Goal: Task Accomplishment & Management: Manage account settings

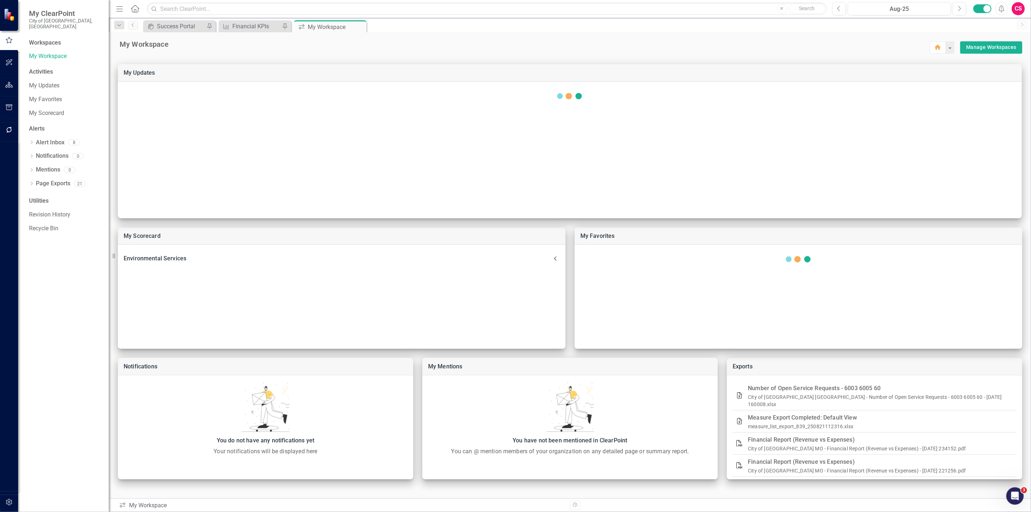
click at [4, 80] on button "button" at bounding box center [9, 85] width 16 height 15
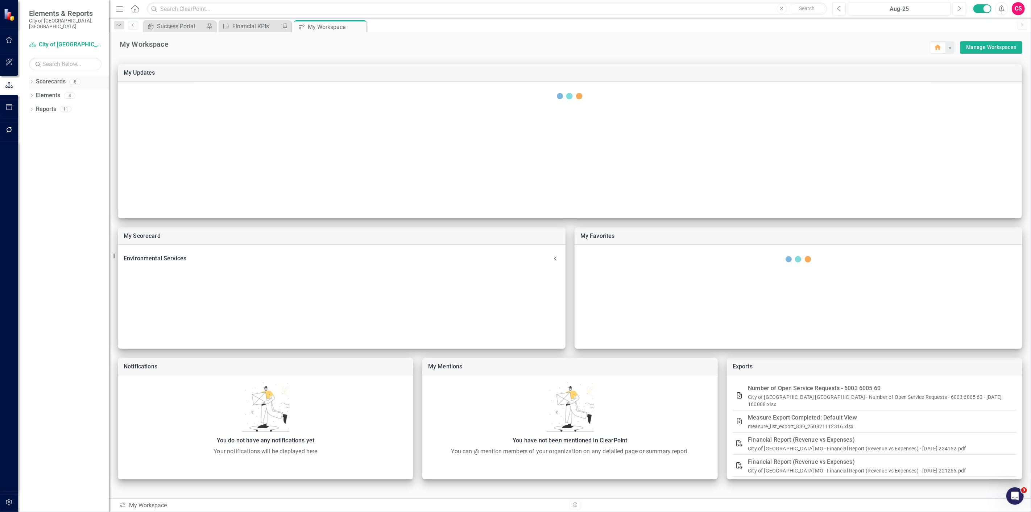
click at [30, 80] on icon "Dropdown" at bounding box center [31, 82] width 5 height 4
click at [37, 93] on icon "Dropdown" at bounding box center [35, 95] width 5 height 4
click at [74, 133] on link "Building Development Services" at bounding box center [78, 137] width 62 height 8
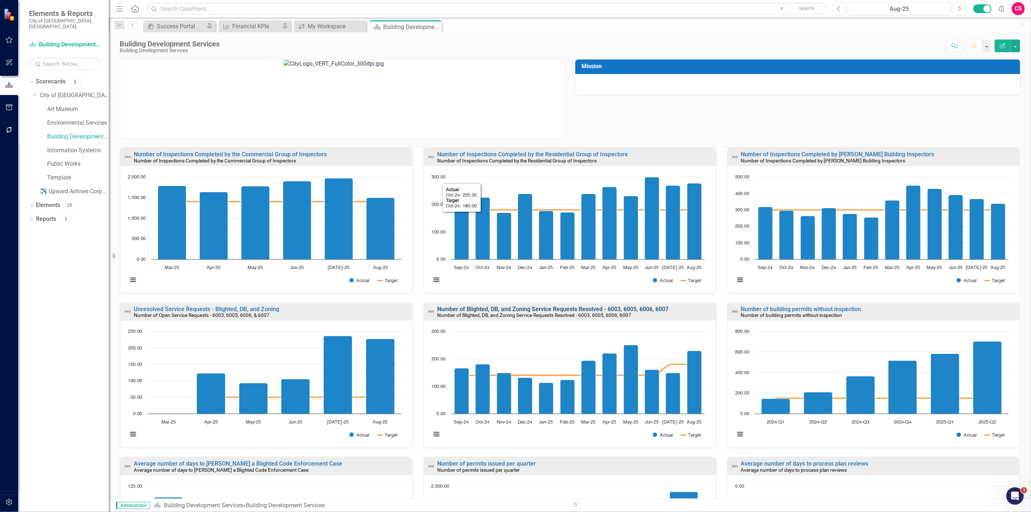
click at [521, 307] on link "Number of Blighted, DB, and Zoning Service Requests Resolved - 6003, 6005, 6006…" at bounding box center [552, 309] width 231 height 7
click at [262, 465] on link "Average number of days to [PERSON_NAME] a Blighted Code Enforcement Case" at bounding box center [238, 463] width 208 height 7
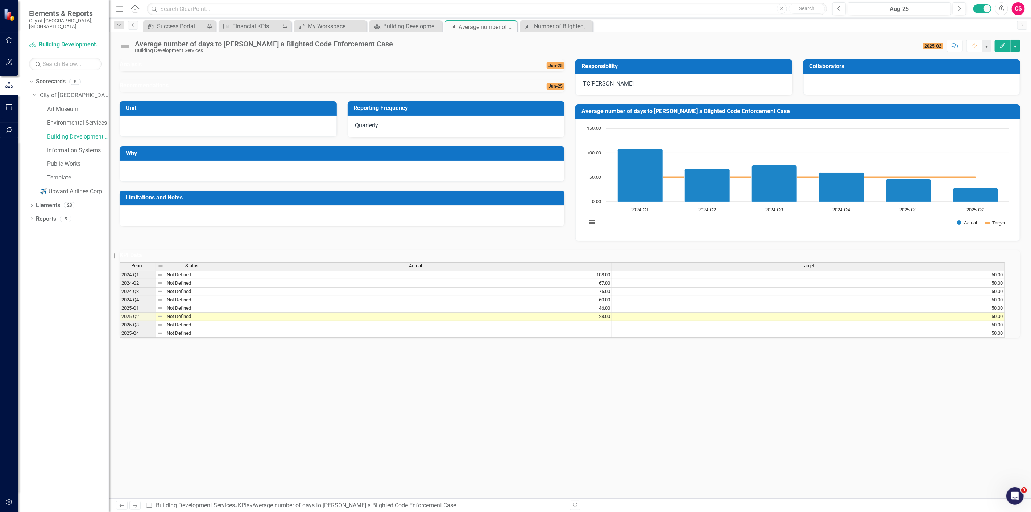
click at [320, 45] on div "Average number of days to [PERSON_NAME] a Blighted Code Enforcement Case" at bounding box center [264, 44] width 258 height 8
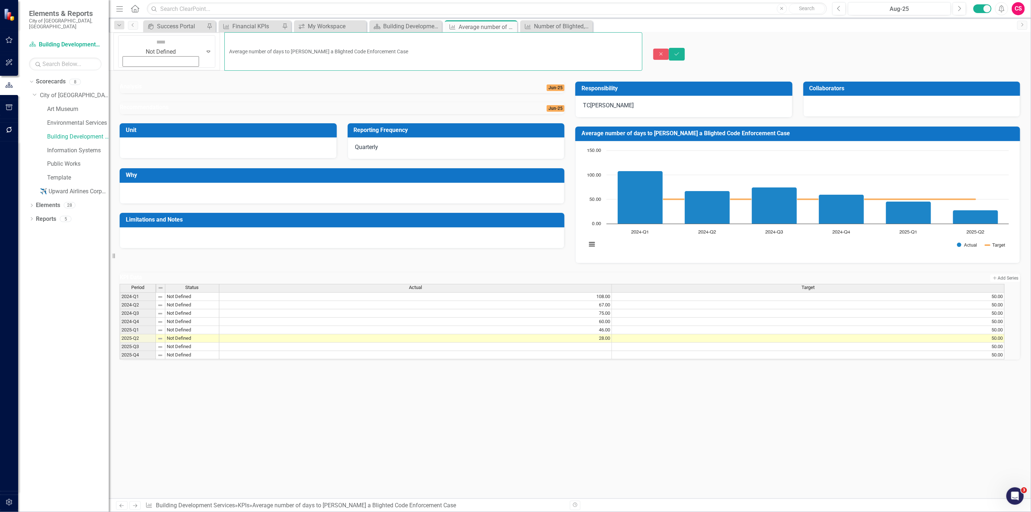
click at [372, 40] on input "Average number of days to [PERSON_NAME] a Blighted Code Enforcement Case" at bounding box center [433, 51] width 418 height 38
type input "Average number of days to [PERSON_NAME] a Blighted Code Enforcement Case"
click at [680, 51] on icon "Save" at bounding box center [677, 53] width 7 height 5
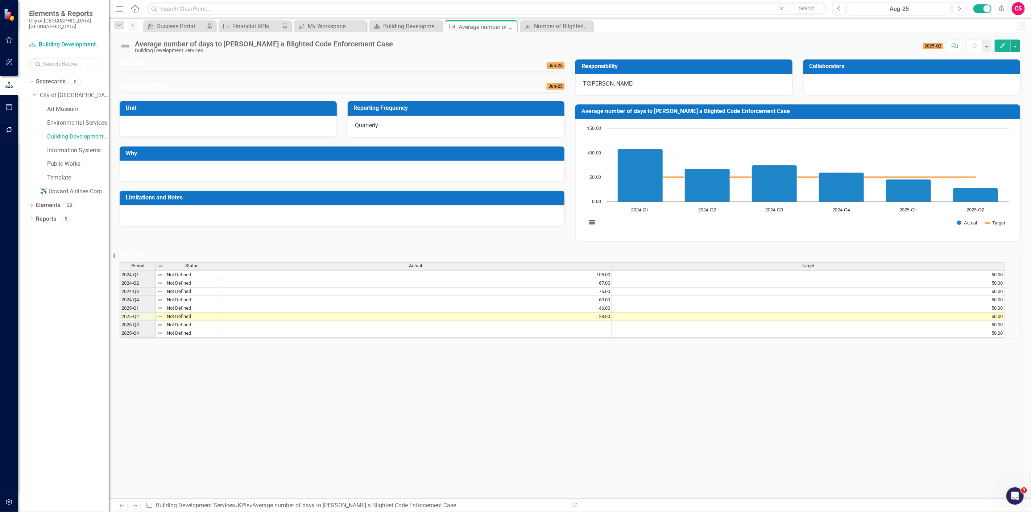
click at [313, 45] on div "Average number of days to [PERSON_NAME] a Blighted Code Enforcement Case" at bounding box center [264, 44] width 258 height 8
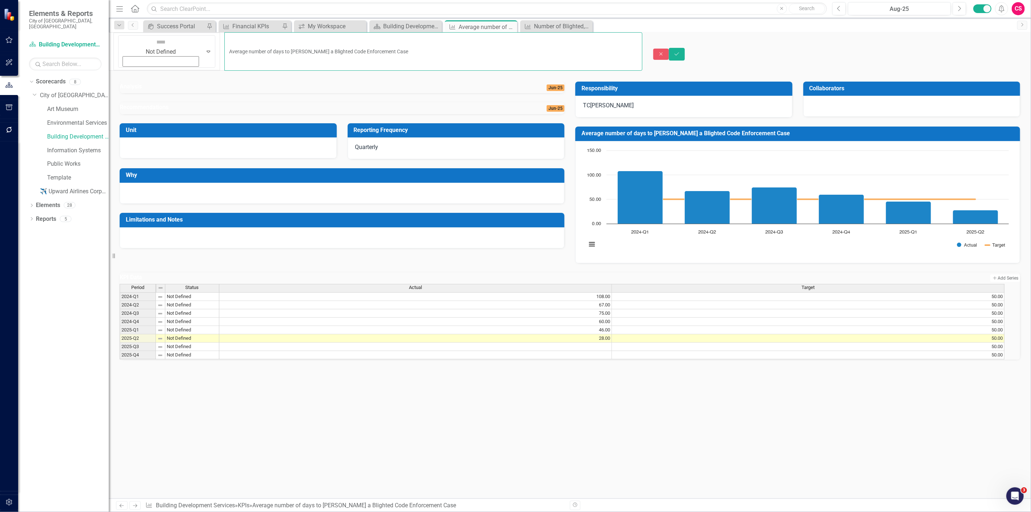
click at [363, 45] on input "Average number of days to [PERSON_NAME] a Blighted Code Enforcement Case" at bounding box center [433, 51] width 418 height 38
click at [669, 49] on button "Close" at bounding box center [661, 54] width 16 height 11
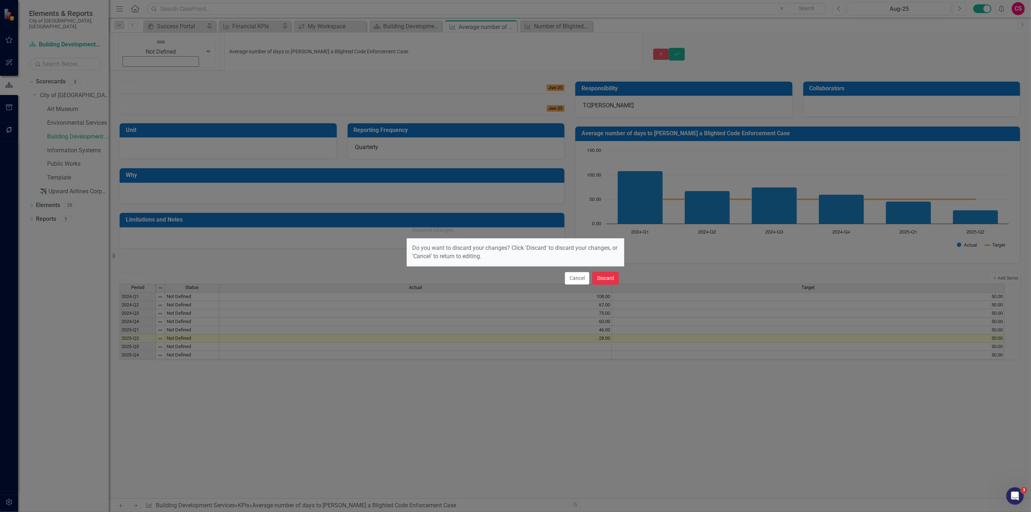
click at [614, 280] on button "Discard" at bounding box center [606, 278] width 26 height 13
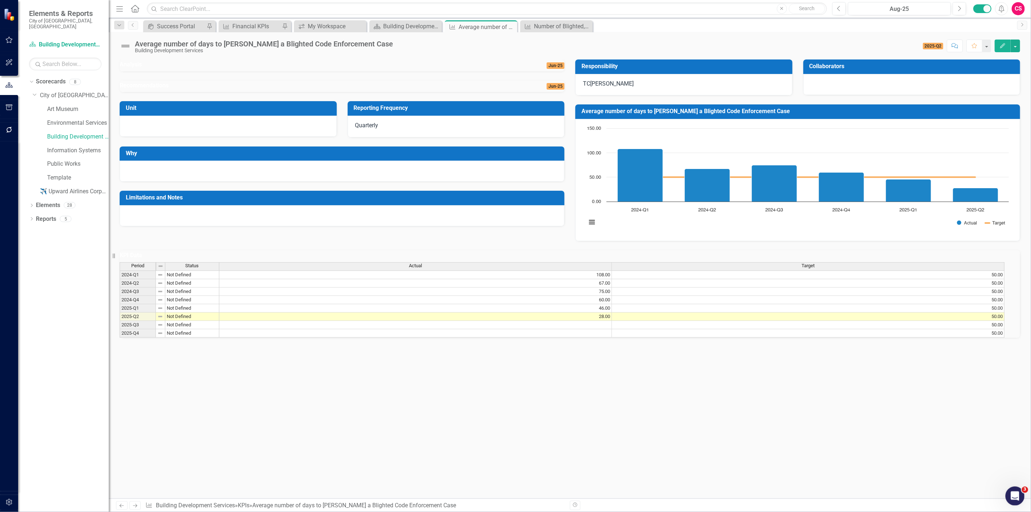
click at [1011, 502] on div "Open Intercom Messenger" at bounding box center [1014, 495] width 24 height 24
click at [57, 529] on button "Ask a question" at bounding box center [55, 522] width 66 height 15
type textarea "im trying to connect to a database and run sql queries to import data into clea…"
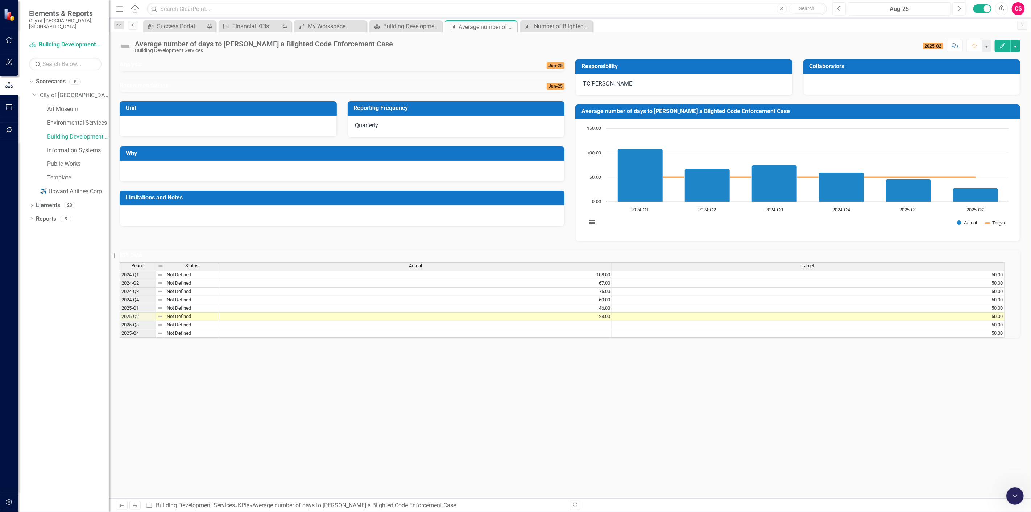
click at [91, 520] on button "Home" at bounding box center [84, 522] width 14 height 14
type textarea "i have a directory watched with my sql query in it. i am able to successfully c…"
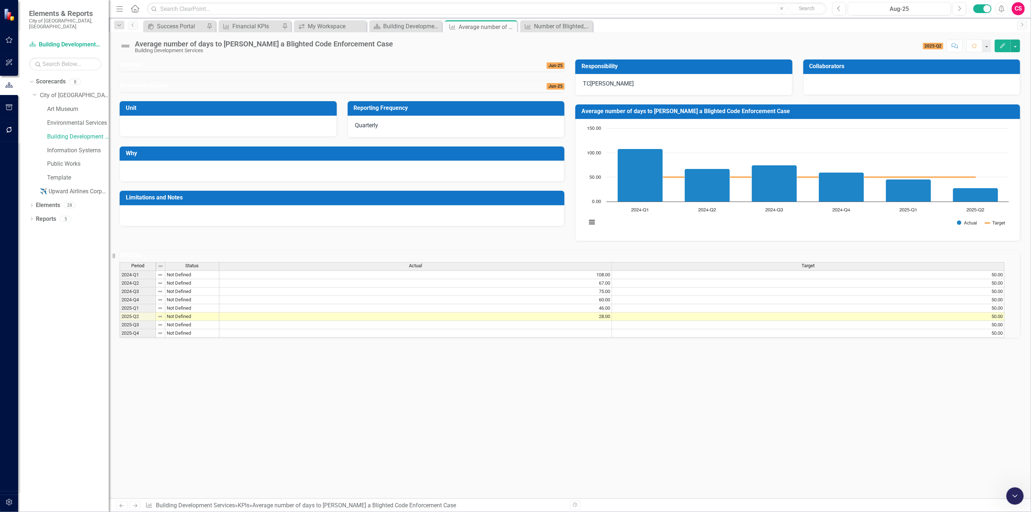
scroll to position [241, 0]
click at [499, 26] on icon "Pin" at bounding box center [502, 26] width 6 height 7
click at [575, 28] on div "Number of Blighted, DB, and Zoning Service Requests Resolved - 6003, 6005, 6006…" at bounding box center [558, 26] width 48 height 9
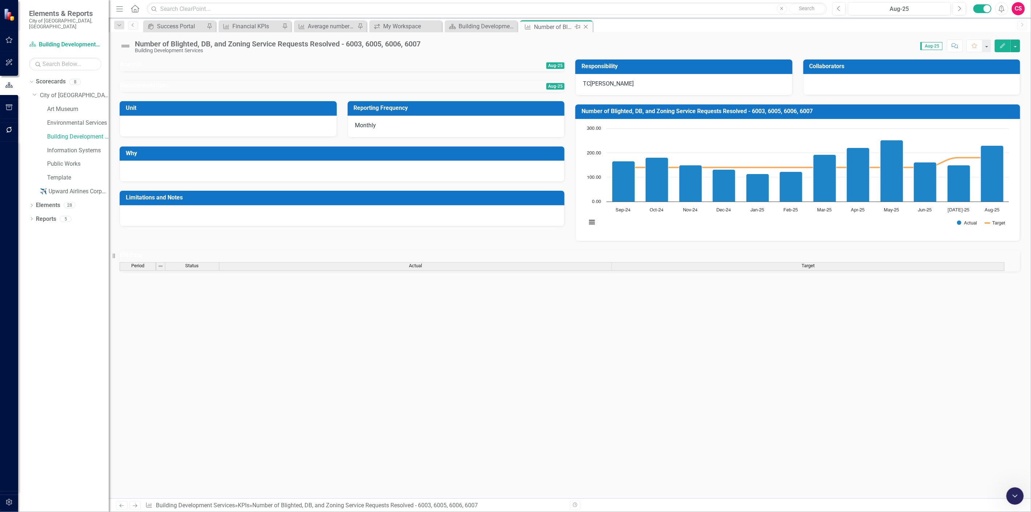
click at [577, 28] on icon "Pin" at bounding box center [578, 26] width 6 height 7
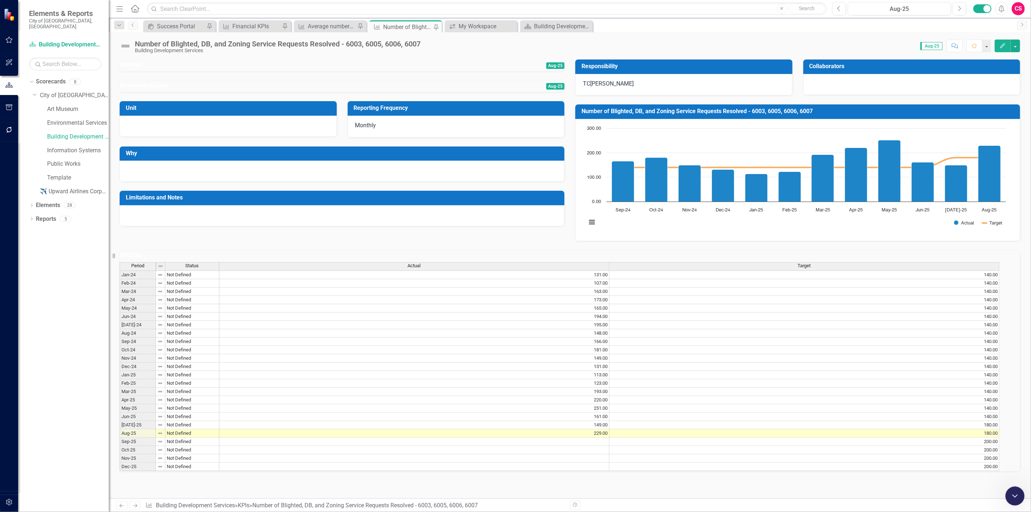
click at [1013, 497] on icon "Close Intercom Messenger" at bounding box center [1014, 495] width 9 height 9
click at [329, 25] on div "Average number of days to [PERSON_NAME] a Blighted Code Enforcement Case" at bounding box center [332, 26] width 48 height 9
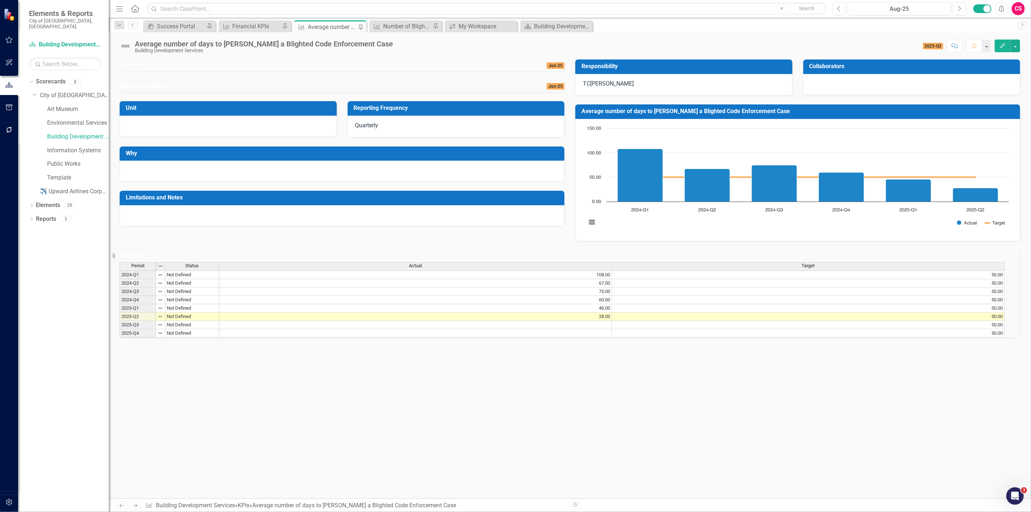
click at [331, 44] on div "Average number of days to [PERSON_NAME] a Blighted Code Enforcement Case" at bounding box center [264, 44] width 258 height 8
click at [331, 43] on div "Average number of days to [PERSON_NAME] a Blighted Code Enforcement Case" at bounding box center [264, 44] width 258 height 8
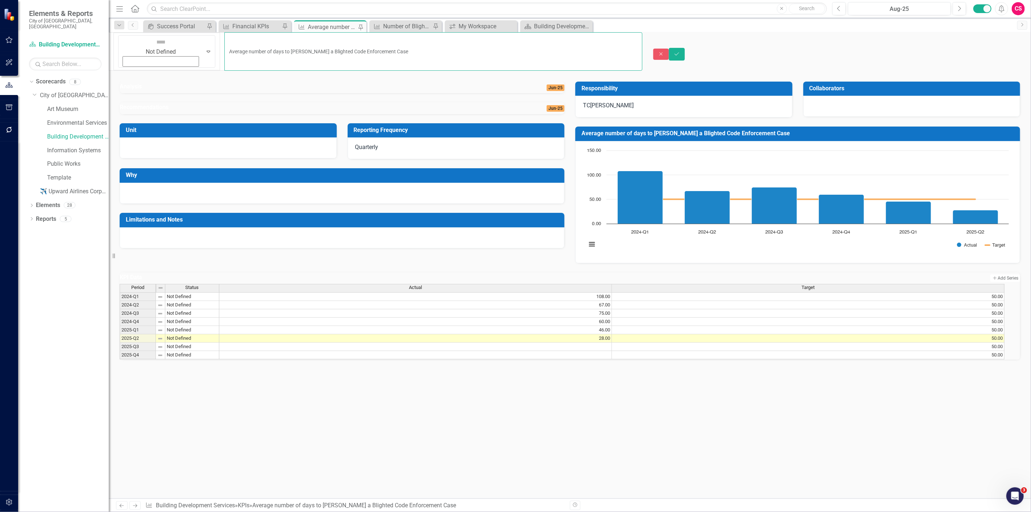
click at [409, 45] on input "Average number of days to [PERSON_NAME] a Blighted Code Enforcement Case" at bounding box center [433, 51] width 418 height 38
type input "Average number of days to [PERSON_NAME] a Blighted Code Enforcement Case"
drag, startPoint x: 327, startPoint y: 42, endPoint x: 131, endPoint y: 36, distance: 196.6
click at [131, 36] on div "Not Defined Expand Average number of days to abate a Blighted Code Enforcement …" at bounding box center [376, 51] width 534 height 38
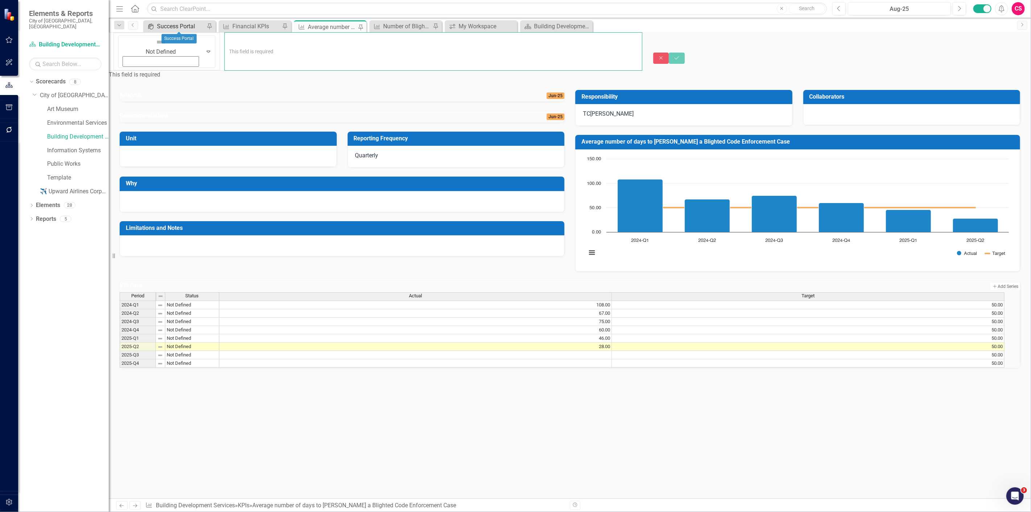
paste input "Average number of days to [PERSON_NAME] a Blighted Code Enforcement Case"
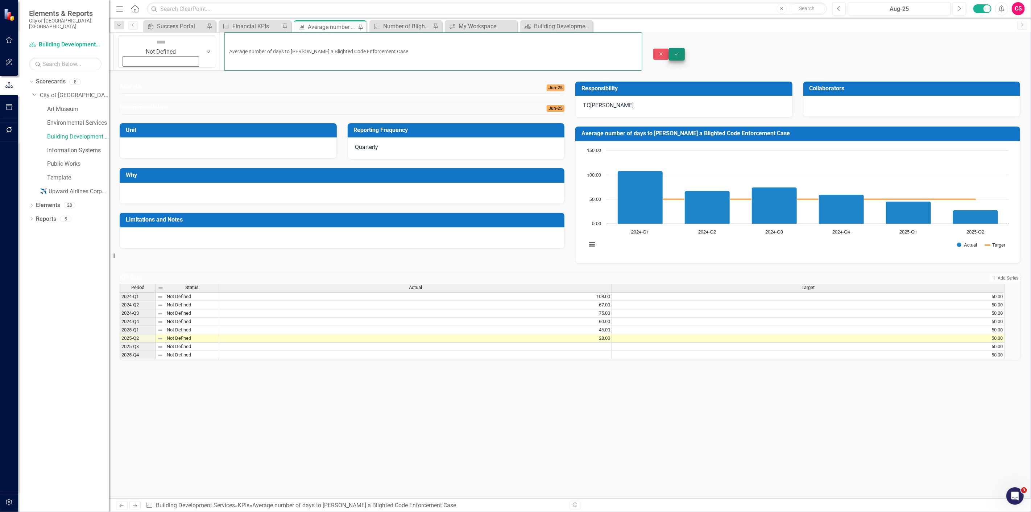
type input "Average number of days to [PERSON_NAME] a Blighted Code Enforcement Case"
click at [680, 51] on icon "Save" at bounding box center [677, 53] width 7 height 5
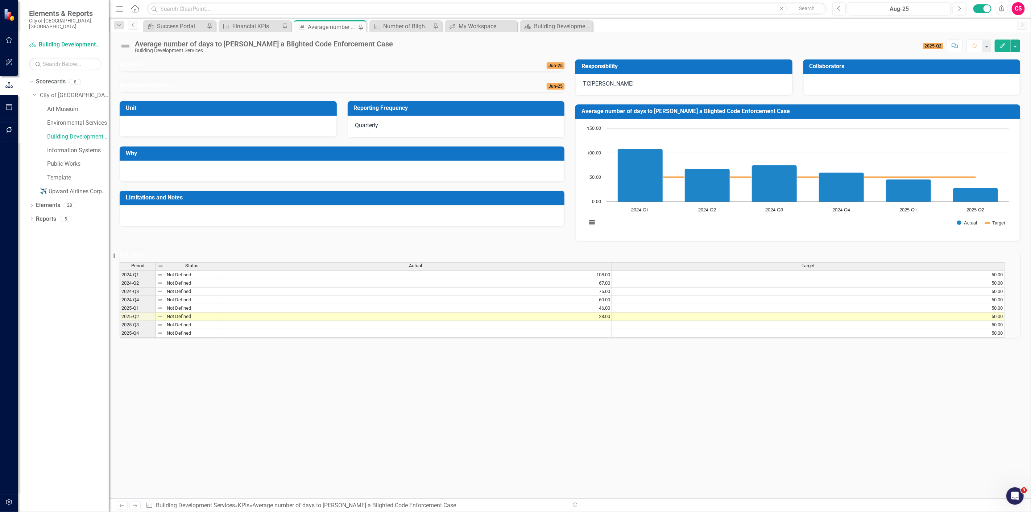
click at [344, 43] on div "Average number of days to [PERSON_NAME] a Blighted Code Enforcement Case" at bounding box center [264, 44] width 258 height 8
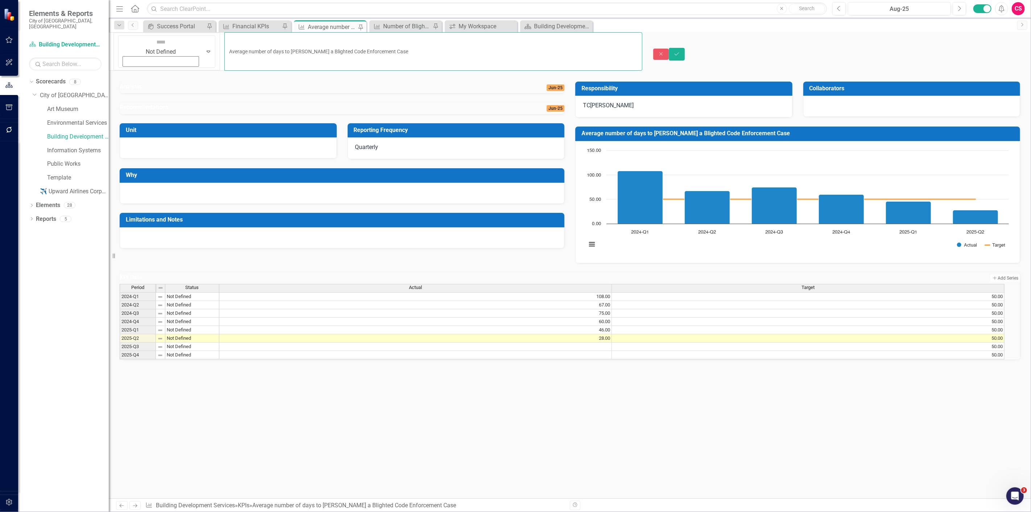
click at [356, 41] on input "Average number of days to [PERSON_NAME] a Blighted Code Enforcement Case" at bounding box center [433, 51] width 418 height 38
click at [680, 51] on icon "Save" at bounding box center [677, 53] width 7 height 5
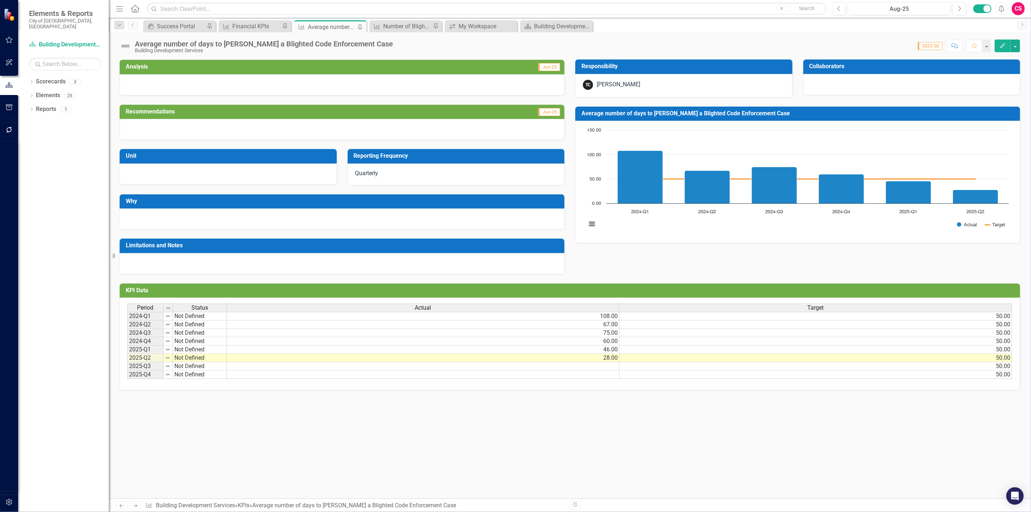
drag, startPoint x: 0, startPoint y: 0, endPoint x: 324, endPoint y: 45, distance: 326.9
click at [324, 45] on div "Average number of days to [PERSON_NAME] a Blighted Code Enforcement Case" at bounding box center [264, 44] width 258 height 8
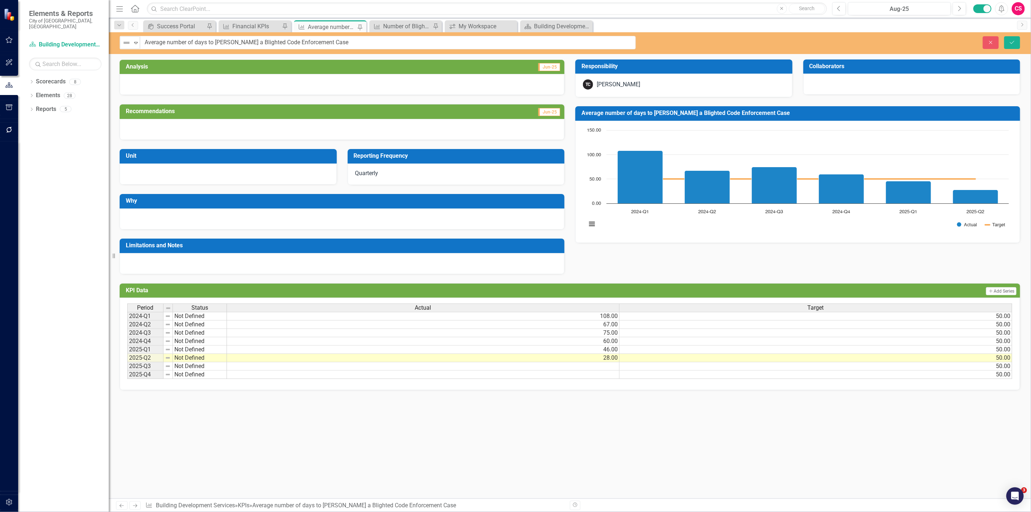
click at [395, 50] on div "Not Defined Expand Average number of days to abate a Blighted Code Enforcement …" at bounding box center [570, 43] width 922 height 22
click at [395, 39] on input "Average number of days to [PERSON_NAME] a Blighted Code Enforcement Case" at bounding box center [388, 42] width 496 height 13
type input "Average number of days to [PERSON_NAME] a Blighted Code Enforcement Case"
click at [1017, 47] on button "Save" at bounding box center [1012, 42] width 16 height 13
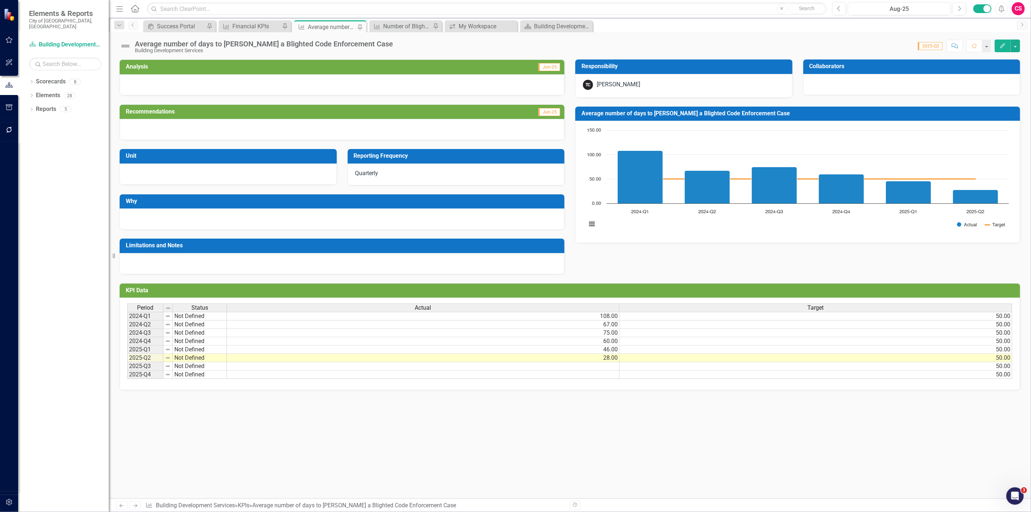
click at [345, 44] on div "Average number of days to [PERSON_NAME] a Blighted Code Enforcement Case" at bounding box center [264, 44] width 258 height 8
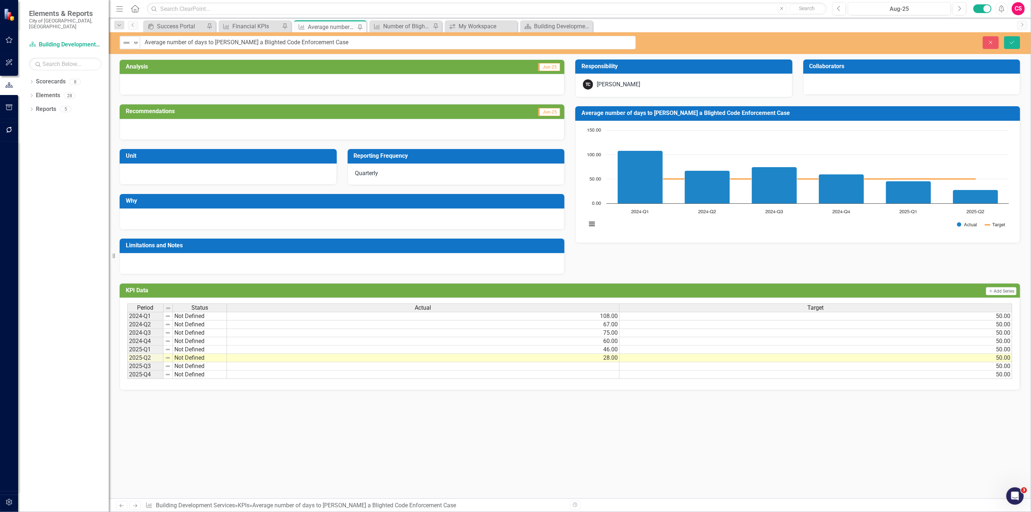
click at [382, 49] on div "Not Defined Expand Average number of days to abate a Blighted Code Enforcement …" at bounding box center [570, 43] width 922 height 22
click at [379, 41] on input "Average number of days to [PERSON_NAME] a Blighted Code Enforcement Case" at bounding box center [388, 42] width 496 height 13
drag, startPoint x: 1015, startPoint y: 46, endPoint x: 801, endPoint y: 52, distance: 214.0
click at [1015, 46] on button "Save" at bounding box center [1012, 42] width 16 height 13
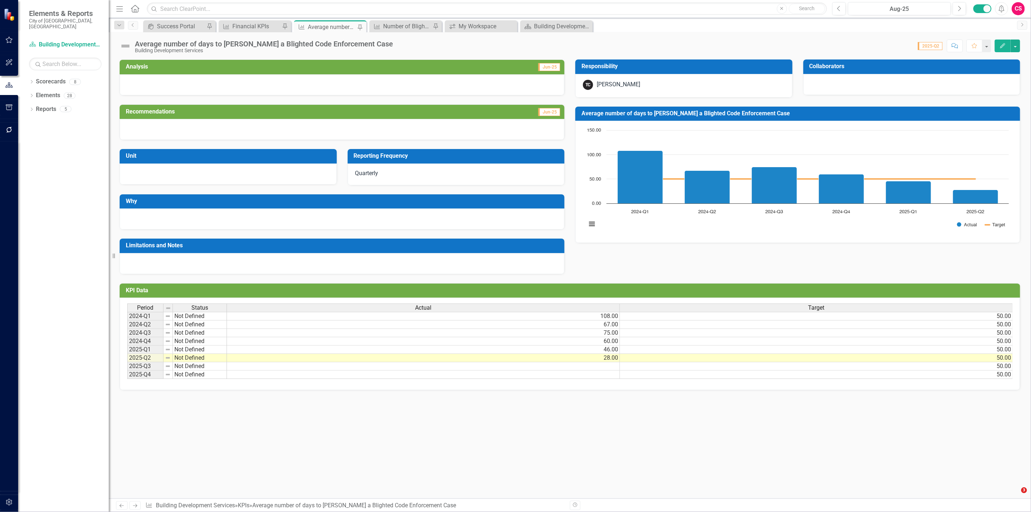
click at [343, 44] on div "Average number of days to [PERSON_NAME] a Blighted Code Enforcement Case" at bounding box center [264, 44] width 258 height 8
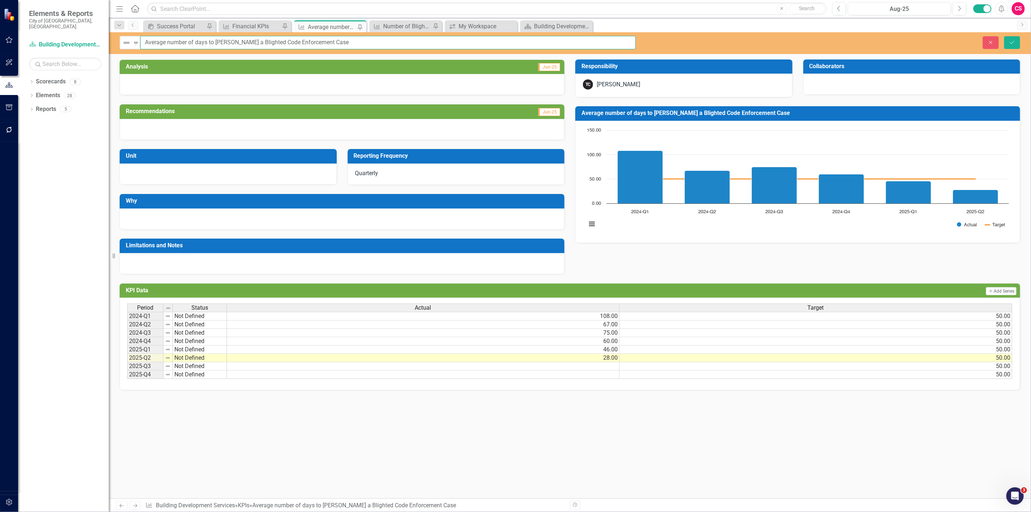
click at [393, 38] on input "Average number of days to [PERSON_NAME] a Blighted Code Enforcement Case" at bounding box center [388, 42] width 496 height 13
type input "Average number of days to [PERSON_NAME] a Blighted Code Enforcement Case"
click at [1007, 39] on button "Save" at bounding box center [1012, 42] width 16 height 13
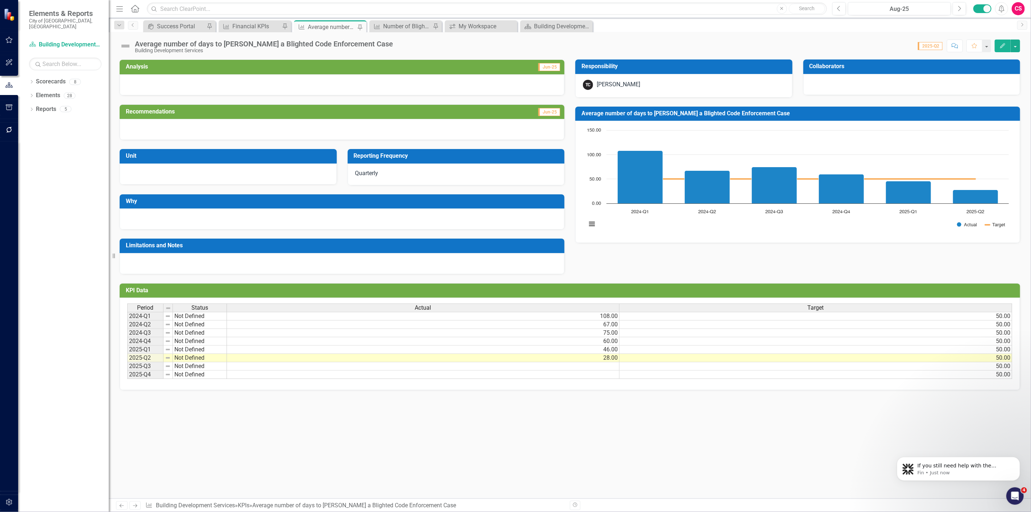
click at [240, 48] on div "Building Development Services" at bounding box center [264, 50] width 258 height 5
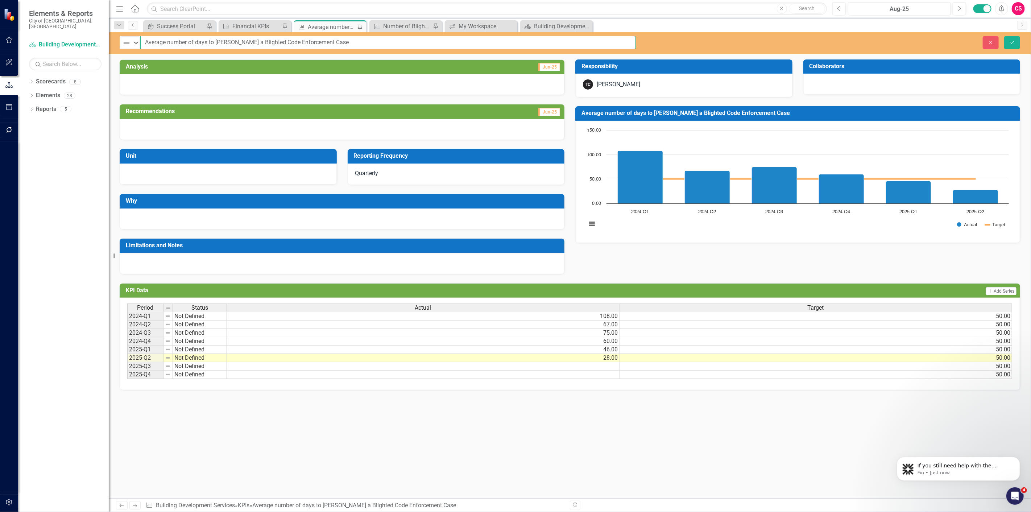
click at [263, 42] on input "Average number of days to [PERSON_NAME] a Blighted Code Enforcement Case" at bounding box center [388, 42] width 496 height 13
click at [347, 40] on input "Average number of days to [PERSON_NAME] a Blighted Code Enforcement Case" at bounding box center [388, 42] width 496 height 13
drag, startPoint x: 347, startPoint y: 40, endPoint x: 64, endPoint y: 16, distance: 283.5
click at [64, 16] on div "Elements & Reports City of Springfield, MO Scorecard Building Development Servi…" at bounding box center [515, 256] width 1031 height 512
type input "Average number of days to [PERSON_NAME] a Blighted Code Enforcement Case"
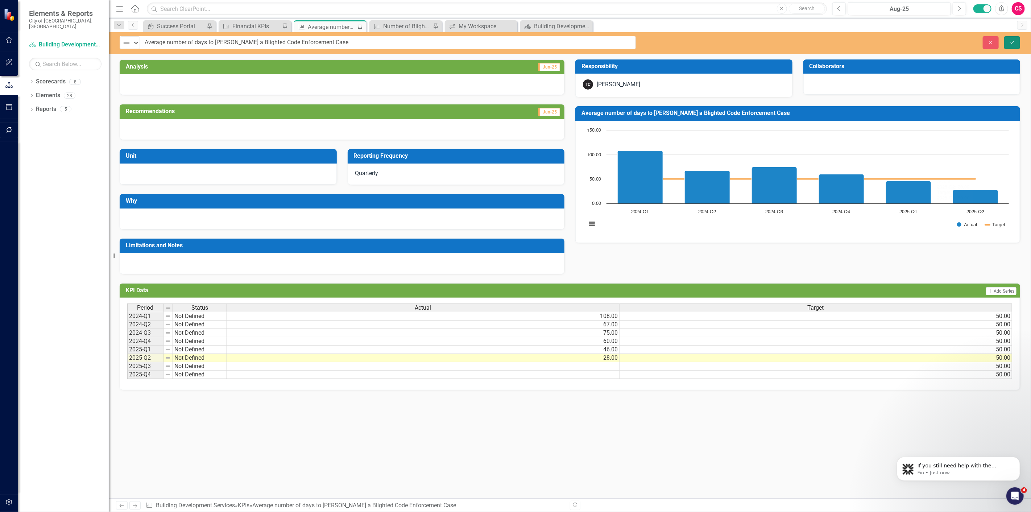
drag, startPoint x: 1014, startPoint y: 45, endPoint x: 992, endPoint y: 84, distance: 44.5
click at [1014, 45] on button "Save" at bounding box center [1012, 42] width 16 height 13
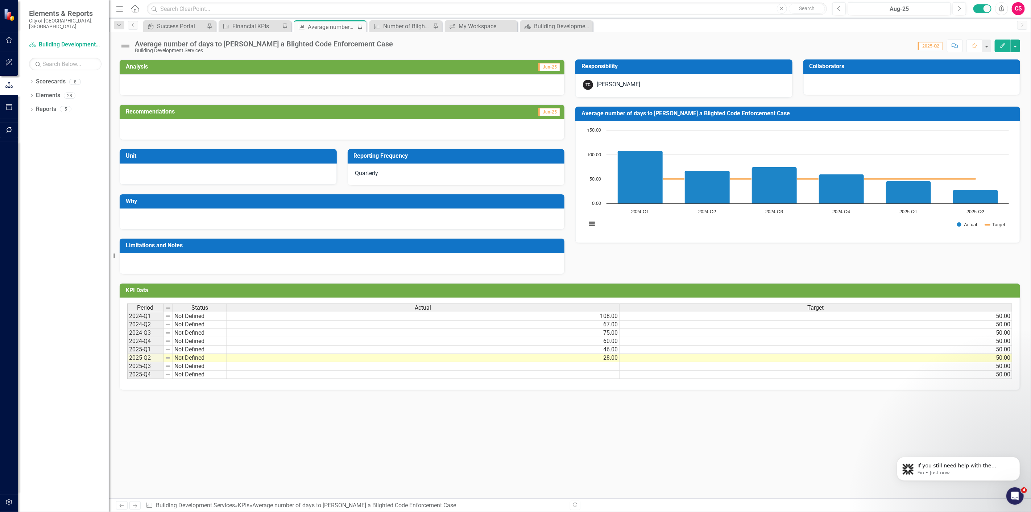
click at [338, 41] on div "Average number of days to [PERSON_NAME] a Blighted Code Enforcement Case" at bounding box center [264, 44] width 258 height 8
click at [338, 40] on div "Average number of days to [PERSON_NAME] a Blighted Code Enforcement Case" at bounding box center [264, 44] width 258 height 8
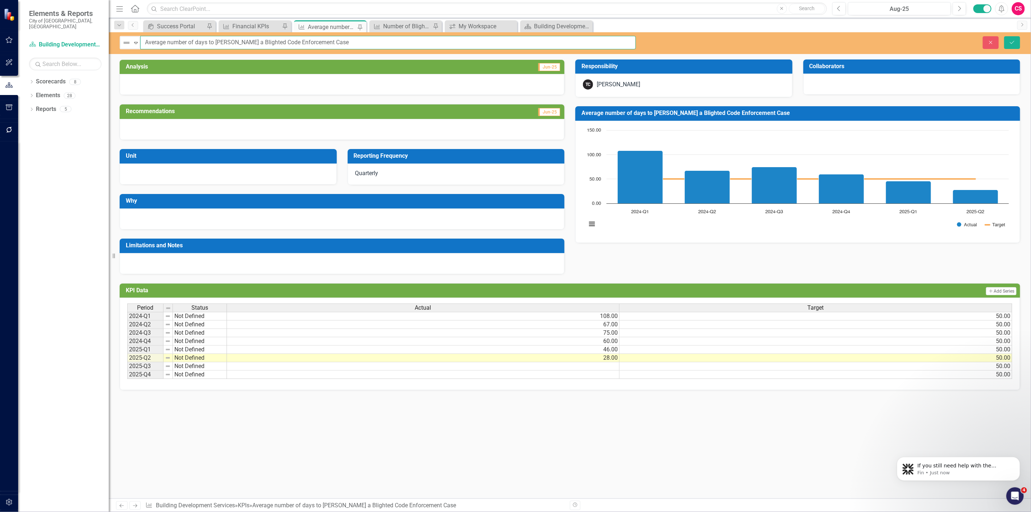
click at [411, 48] on input "Average number of days to [PERSON_NAME] a Blighted Code Enforcement Case" at bounding box center [388, 42] width 496 height 13
click at [414, 46] on input "Average number of days to [PERSON_NAME] a Blighted Code Enforcement Case" at bounding box center [388, 42] width 496 height 13
type input "Average number of days to [PERSON_NAME] a Blighted Code Enforcement Case"
click at [1016, 49] on button "Save" at bounding box center [1012, 42] width 16 height 13
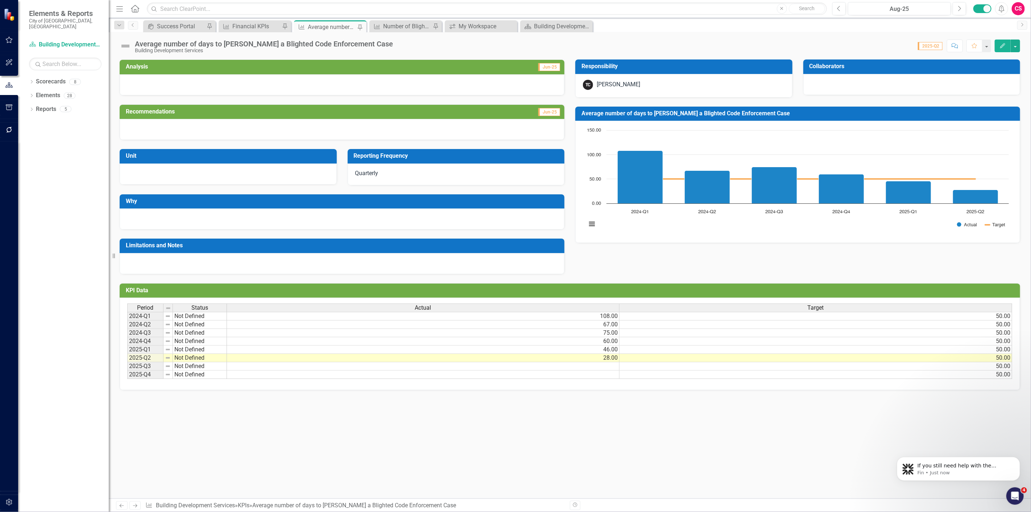
click at [236, 45] on div "Average number of days to [PERSON_NAME] a Blighted Code Enforcement Case" at bounding box center [264, 44] width 258 height 8
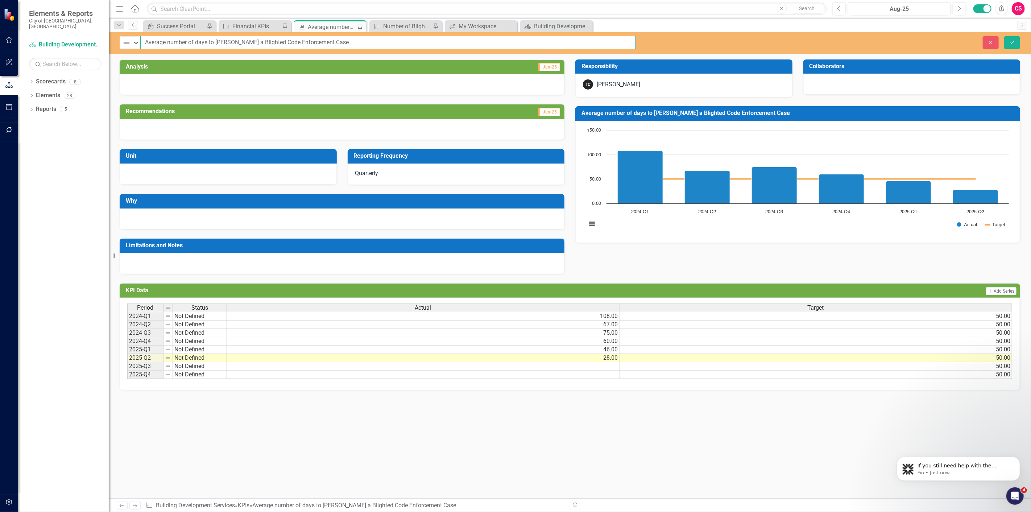
click at [354, 49] on input "Average number of days to [PERSON_NAME] a Blighted Code Enforcement Case" at bounding box center [388, 42] width 496 height 13
drag, startPoint x: 1016, startPoint y: 43, endPoint x: 371, endPoint y: 191, distance: 661.9
click at [1016, 44] on icon "Save" at bounding box center [1012, 42] width 7 height 5
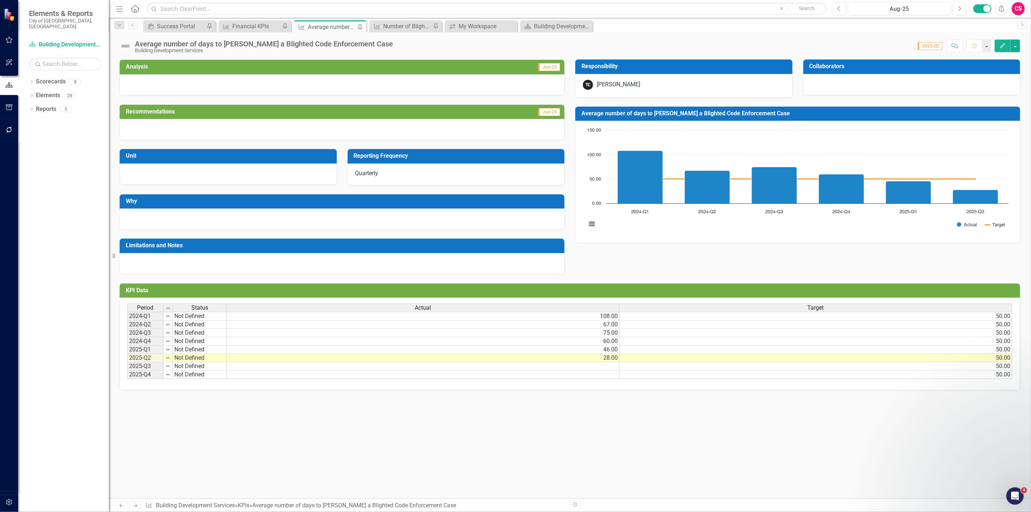
click at [380, 36] on div "Average number of days to [PERSON_NAME] a Blighted Code Enforcement Case Buildi…" at bounding box center [570, 43] width 922 height 22
click at [397, 44] on div "Score: N/A 2025-Q2 Completed Comment Favorite Edit" at bounding box center [709, 46] width 624 height 12
click at [349, 43] on div "Average number of days to [PERSON_NAME] a Blighted Code Enforcement Case" at bounding box center [264, 44] width 258 height 8
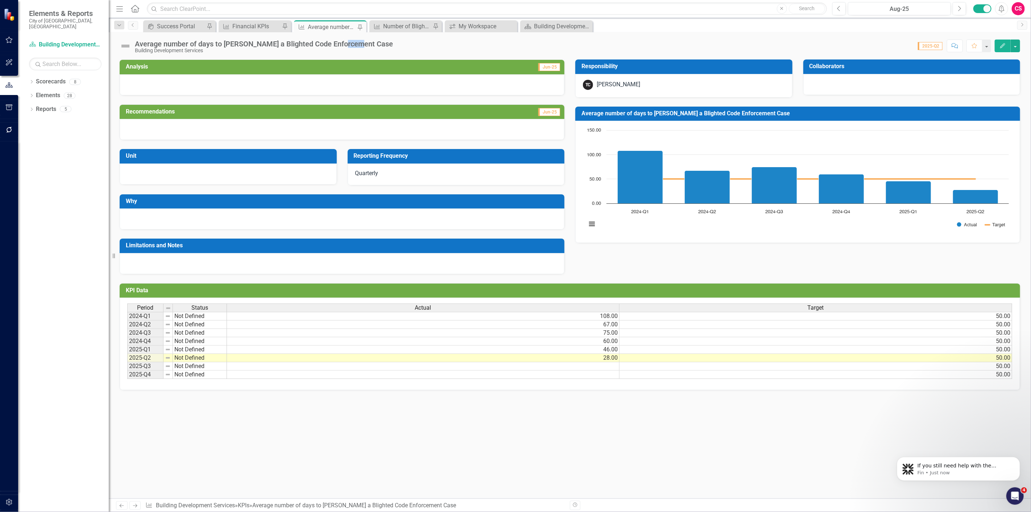
click at [349, 43] on div "Average number of days to [PERSON_NAME] a Blighted Code Enforcement Case" at bounding box center [264, 44] width 258 height 8
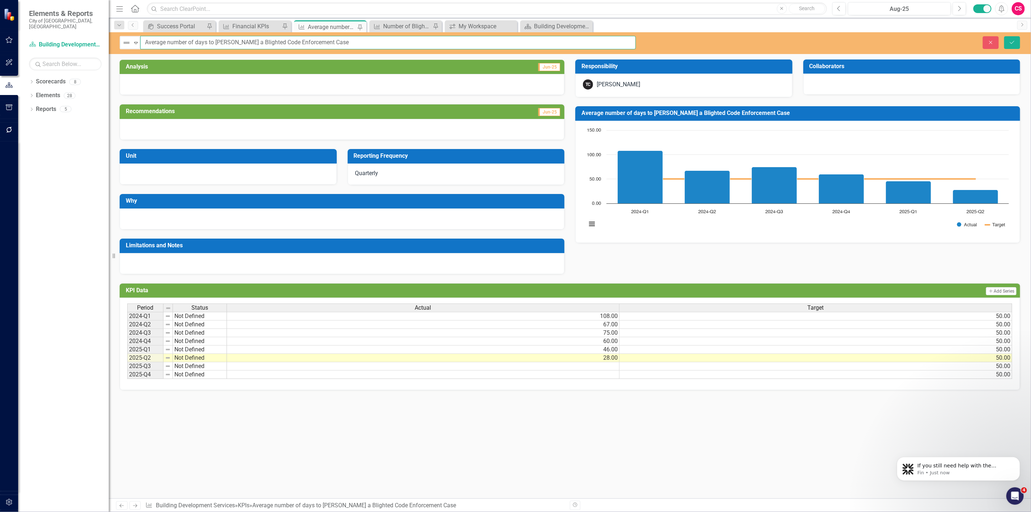
click at [402, 40] on input "Average number of days to [PERSON_NAME] a Blighted Code Enforcement Case" at bounding box center [388, 42] width 496 height 13
click at [992, 44] on icon "Close" at bounding box center [991, 42] width 7 height 5
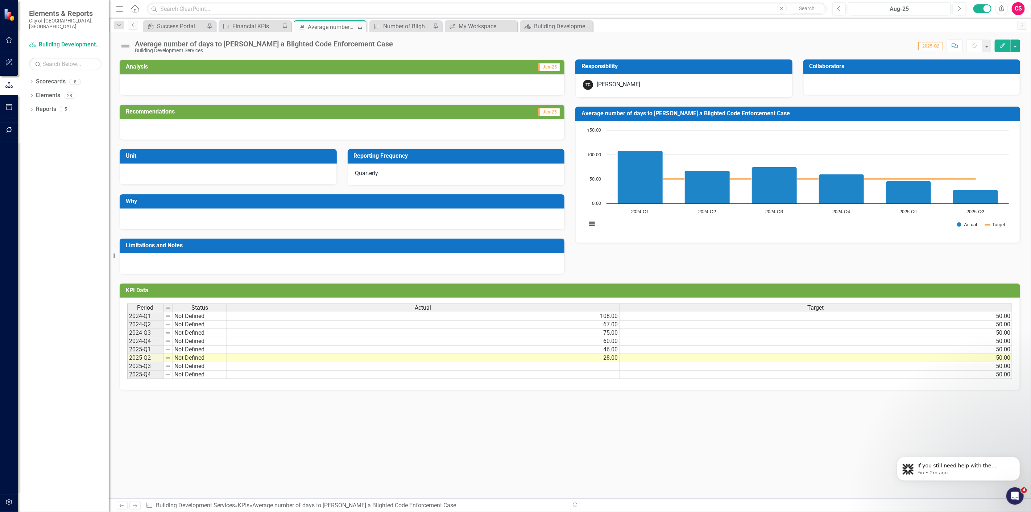
click at [304, 35] on div "Average number of days to [PERSON_NAME] a Blighted Code Enforcement Case Buildi…" at bounding box center [570, 43] width 922 height 22
click at [319, 46] on div "Average number of days to [PERSON_NAME] a Blighted Code Enforcement Case" at bounding box center [264, 44] width 258 height 8
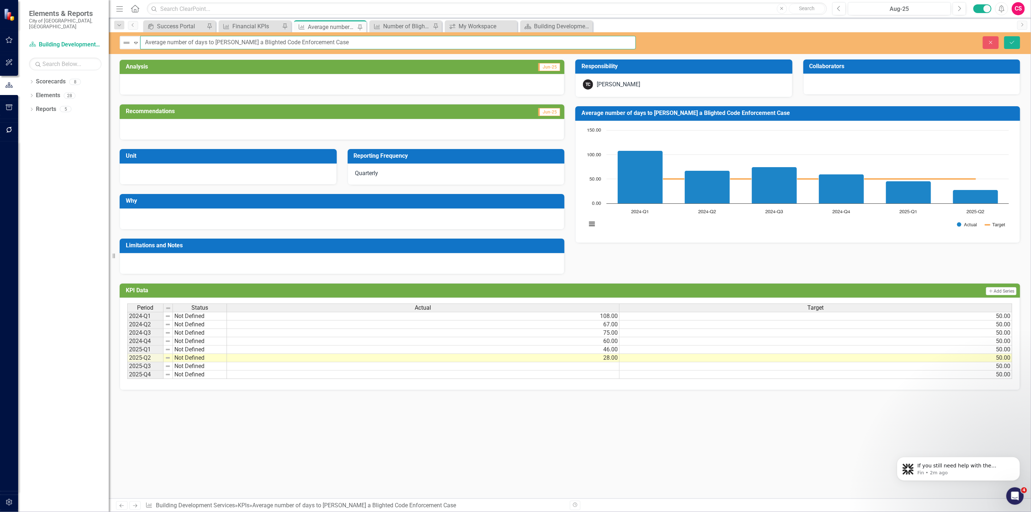
click at [397, 40] on input "Average number of days to [PERSON_NAME] a Blighted Code Enforcement Case" at bounding box center [388, 42] width 496 height 13
type input "Average number of days to [PERSON_NAME] a Blighted Code Enforcement Case"
click at [1007, 43] on button "Save" at bounding box center [1012, 42] width 16 height 13
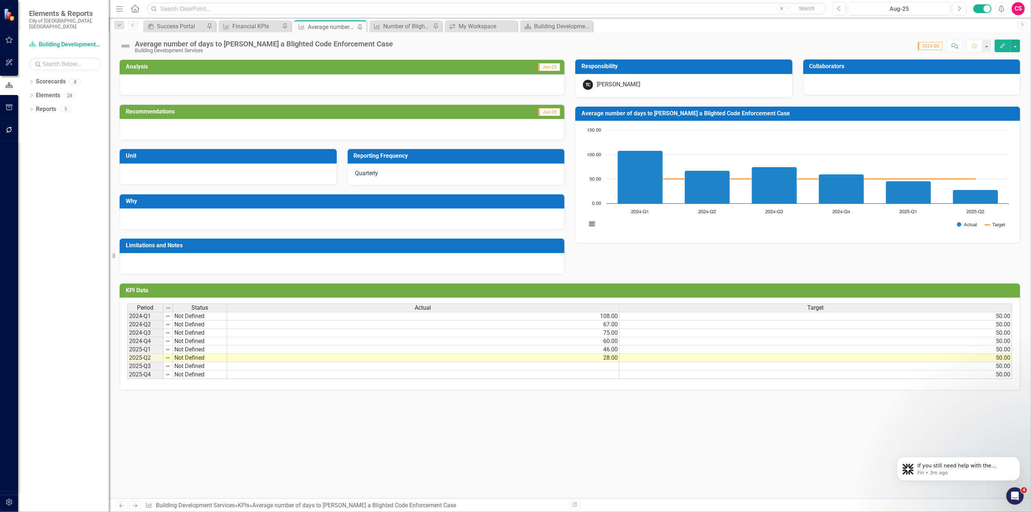
click at [289, 48] on div "Building Development Services" at bounding box center [264, 50] width 258 height 5
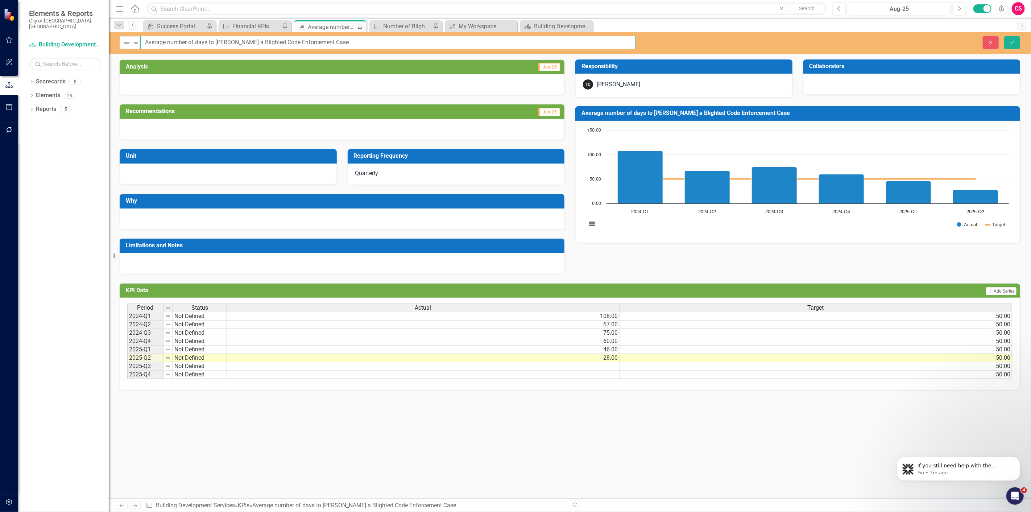
click at [335, 38] on input "Average number of days to [PERSON_NAME] a Blighted Code Enforcement Case" at bounding box center [388, 42] width 496 height 13
click at [992, 41] on icon "Close" at bounding box center [991, 42] width 7 height 5
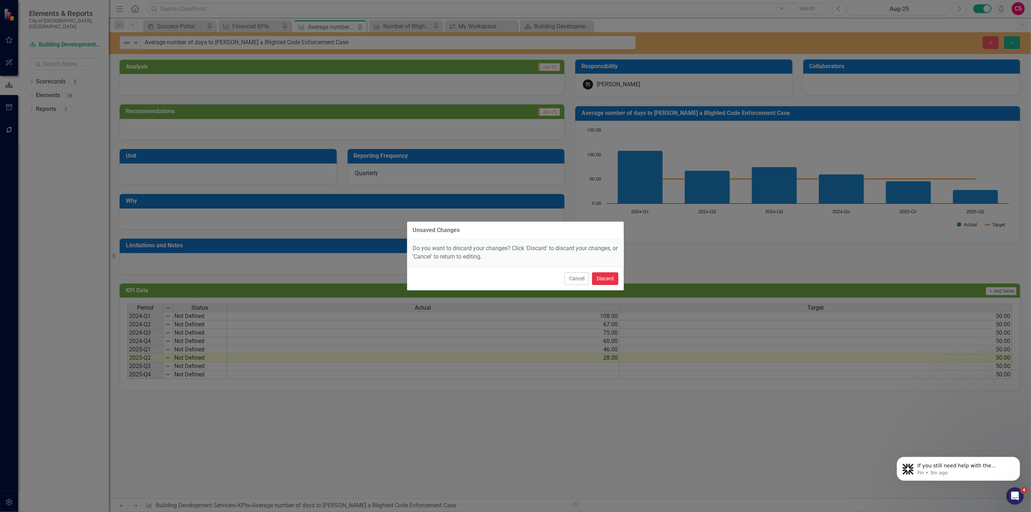
click at [596, 278] on button "Discard" at bounding box center [605, 278] width 26 height 13
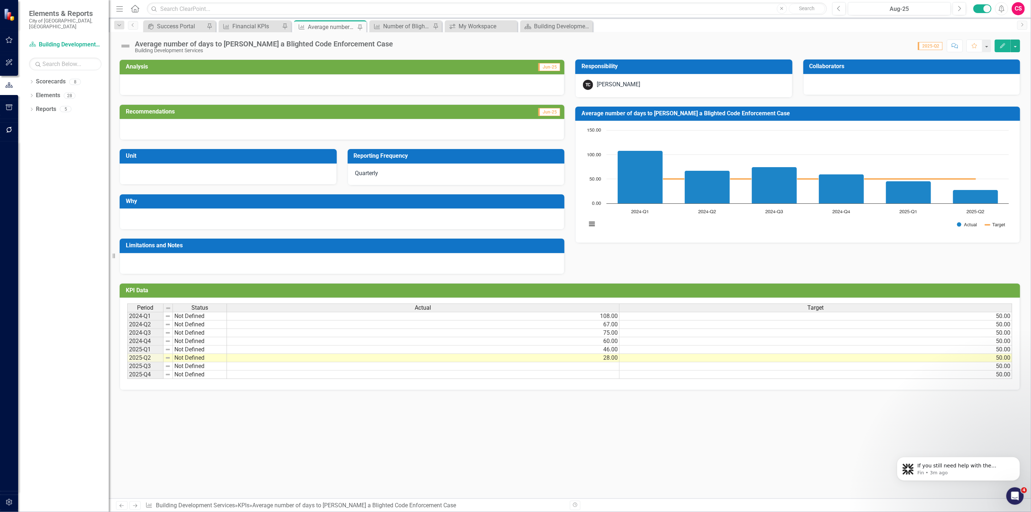
click at [351, 44] on div "Average number of days to [PERSON_NAME] a Blighted Code Enforcement Case" at bounding box center [264, 44] width 258 height 8
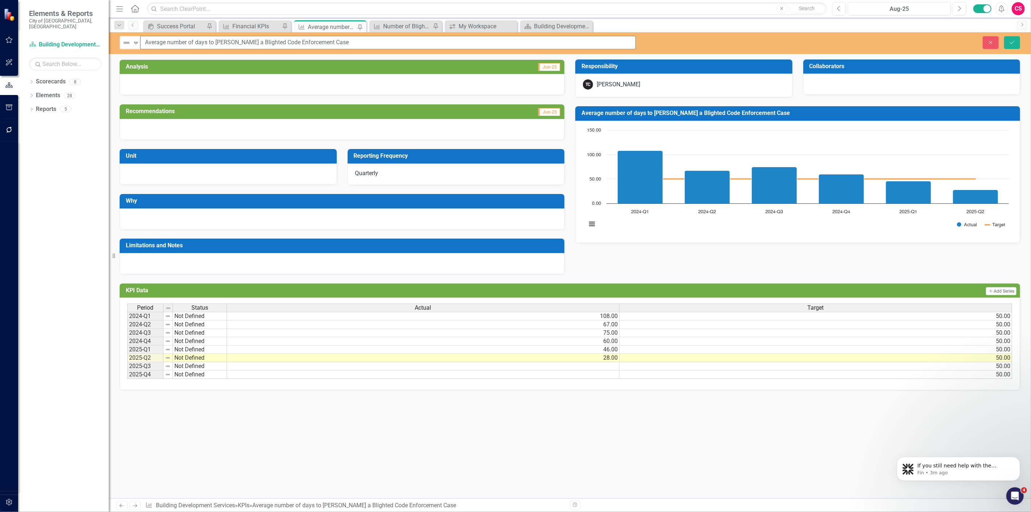
click at [405, 42] on input "Average number of days to [PERSON_NAME] a Blighted Code Enforcement Case" at bounding box center [388, 42] width 496 height 13
type input "Average number of days to [PERSON_NAME] a Blighted Code Enforcement Case"
click at [1023, 44] on div "Close Save" at bounding box center [838, 42] width 373 height 13
click at [1020, 45] on button "Save" at bounding box center [1012, 42] width 16 height 13
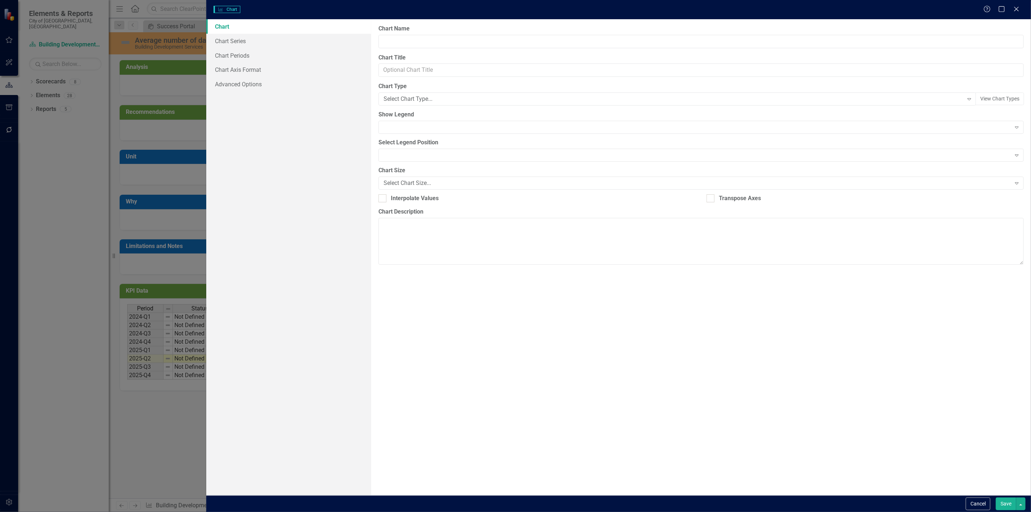
type input "Average number of days to [PERSON_NAME] a Blighted Code Enforcement Case"
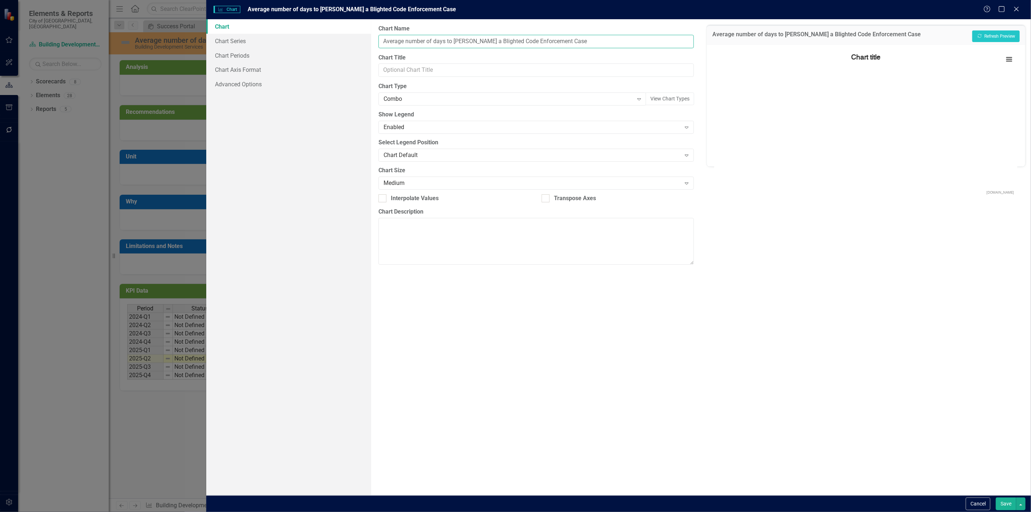
click at [593, 43] on input "Average number of days to [PERSON_NAME] a Blighted Code Enforcement Case" at bounding box center [536, 41] width 315 height 13
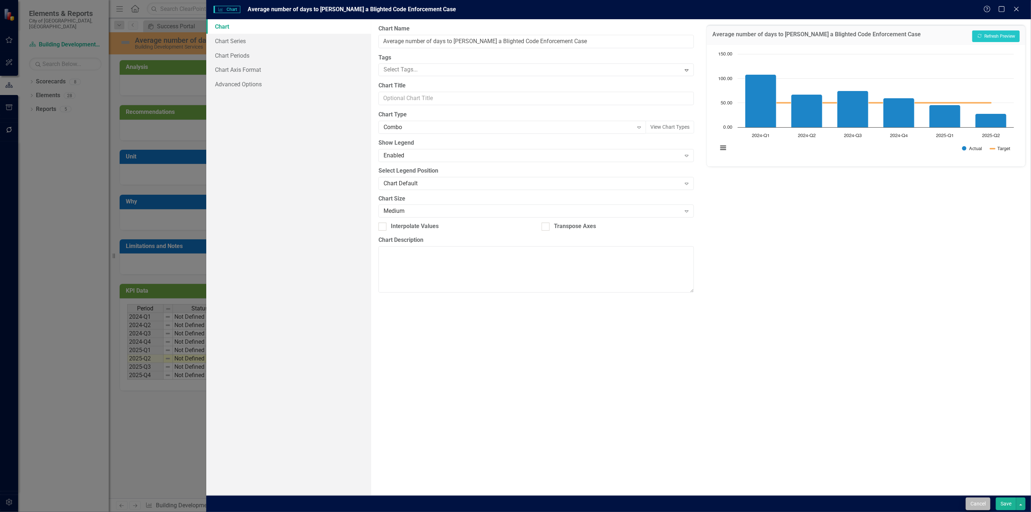
click at [974, 497] on div "Cancel Save" at bounding box center [618, 503] width 825 height 17
click at [974, 499] on button "Cancel" at bounding box center [978, 503] width 25 height 13
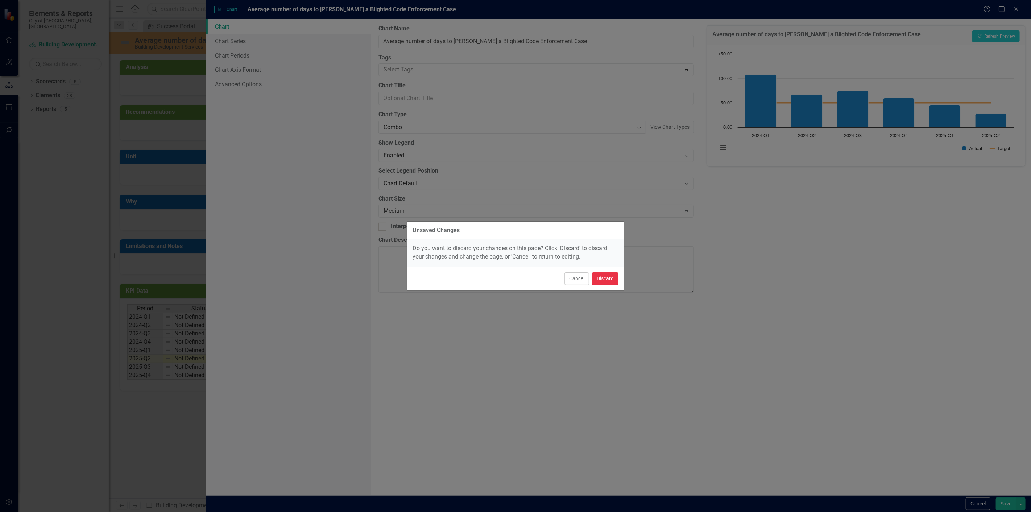
click at [617, 277] on button "Discard" at bounding box center [605, 278] width 26 height 13
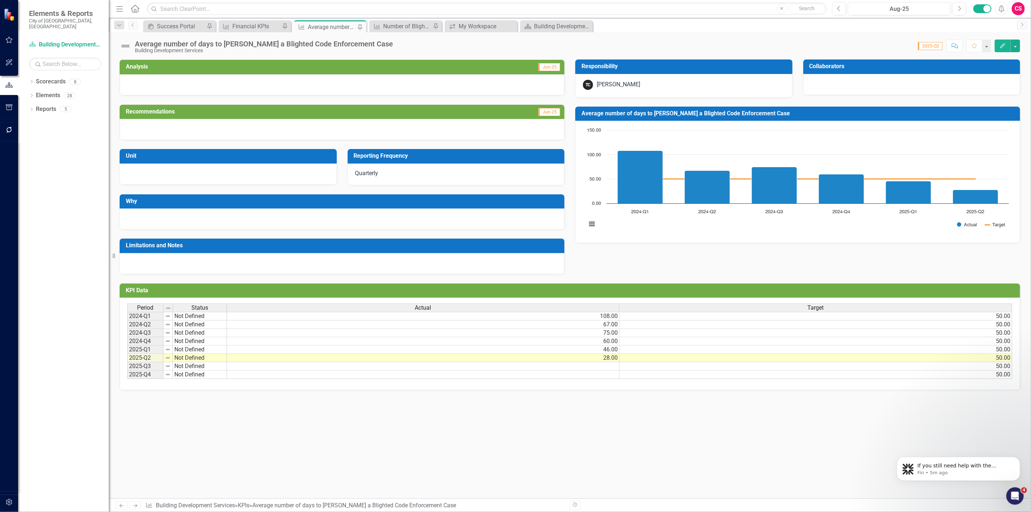
click at [350, 46] on div "Average number of days to [PERSON_NAME] a Blighted Code Enforcement Case" at bounding box center [264, 44] width 258 height 8
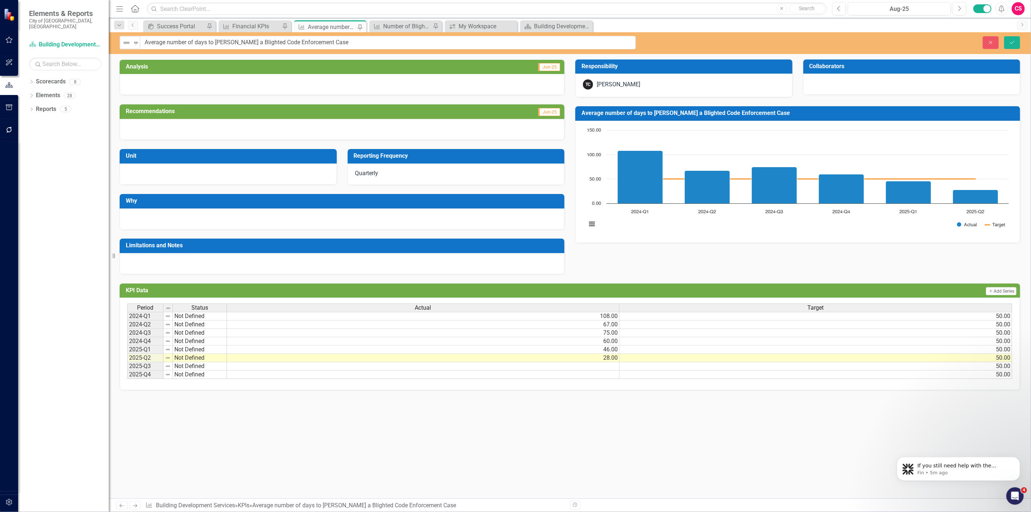
click at [404, 34] on div "Not Defined Expand Average number of days to abate a Blighted Code Enforcement …" at bounding box center [570, 43] width 922 height 22
click at [402, 42] on input "Average number of days to [PERSON_NAME] a Blighted Code Enforcement Case" at bounding box center [388, 42] width 496 height 13
click at [987, 41] on button "Close" at bounding box center [991, 42] width 16 height 13
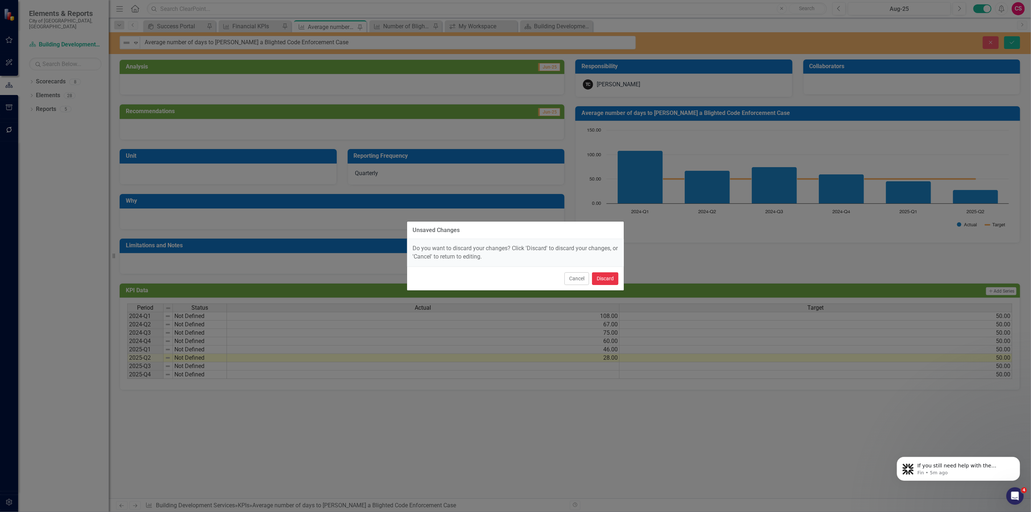
click at [604, 282] on button "Discard" at bounding box center [605, 278] width 26 height 13
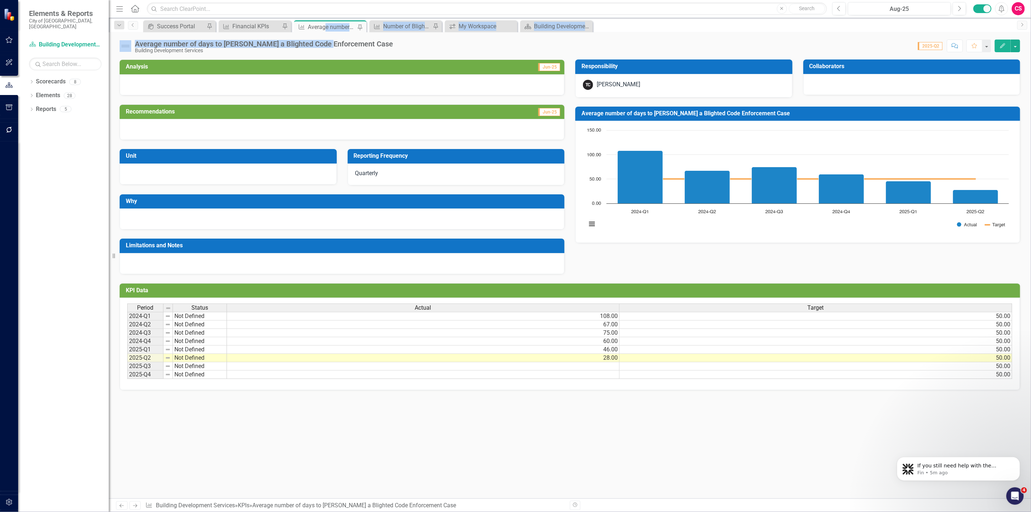
click at [326, 32] on div "Menu Home Search Close Search Previous Aug-25 Next Alerts CS User Edit Profile …" at bounding box center [570, 256] width 922 height 512
click at [329, 38] on div "Average number of days to [PERSON_NAME] a Blighted Code Enforcement Case Buildi…" at bounding box center [570, 43] width 922 height 22
click at [397, 44] on div "Score: N/A 2025-Q2 Completed Comment Favorite Edit" at bounding box center [709, 46] width 624 height 12
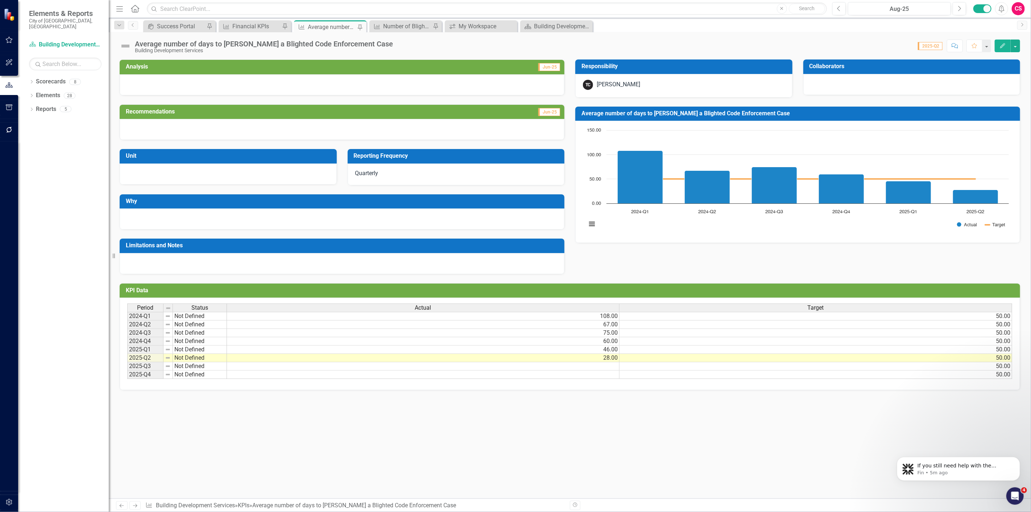
click at [353, 45] on div "Average number of days to [PERSON_NAME] a Blighted Code Enforcement Case" at bounding box center [264, 44] width 258 height 8
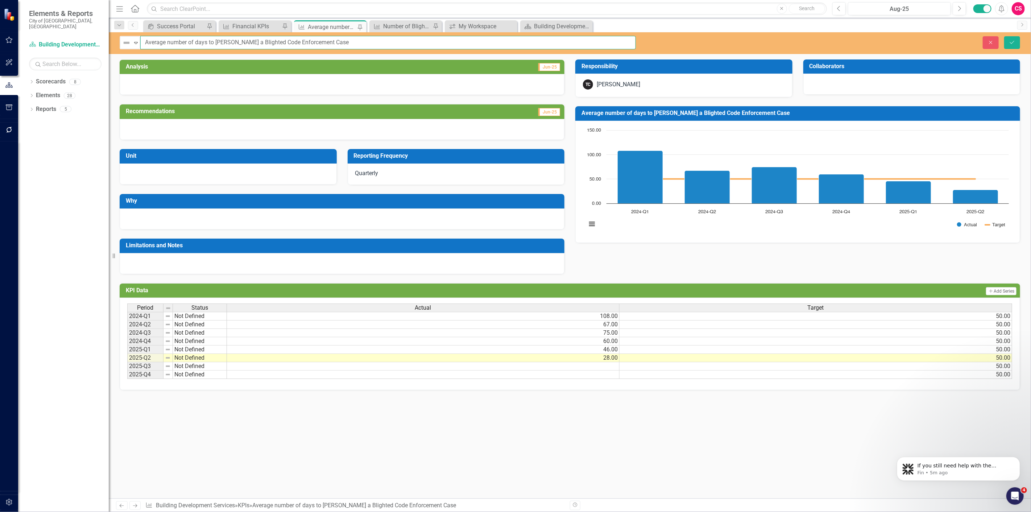
click at [370, 40] on input "Average number of days to [PERSON_NAME] a Blighted Code Enforcement Case" at bounding box center [388, 42] width 496 height 13
click at [1002, 38] on div "Close Save" at bounding box center [838, 42] width 373 height 13
click at [993, 42] on icon "Close" at bounding box center [991, 42] width 7 height 5
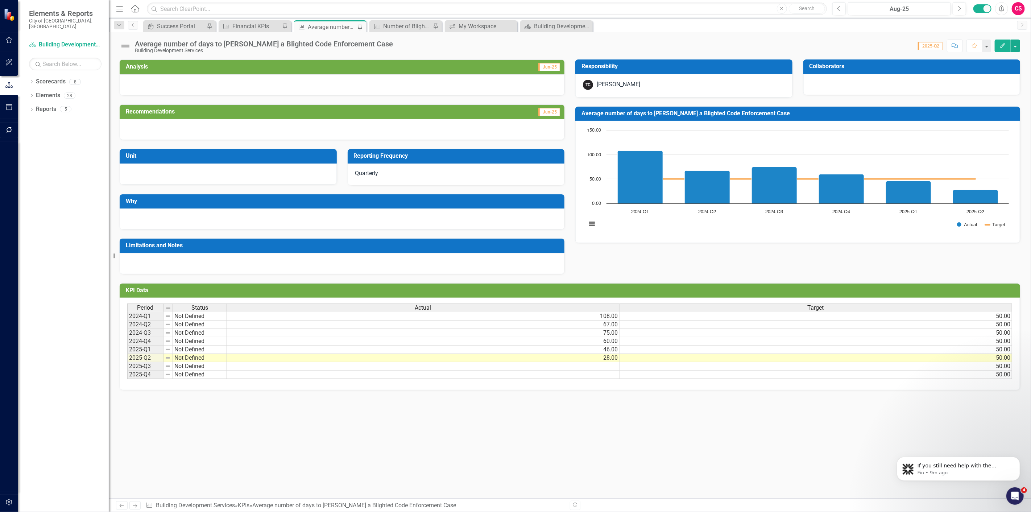
click at [373, 39] on div "Average number of days to [PERSON_NAME] a Blighted Code Enforcement Case Buildi…" at bounding box center [570, 43] width 922 height 22
click at [373, 39] on div "Average number of days to abate a Blighted Code Enforcement Case Building Devel…" at bounding box center [570, 43] width 922 height 22
click at [354, 42] on div "Average number of days to [PERSON_NAME] a Blighted Code Enforcement Case" at bounding box center [264, 44] width 258 height 8
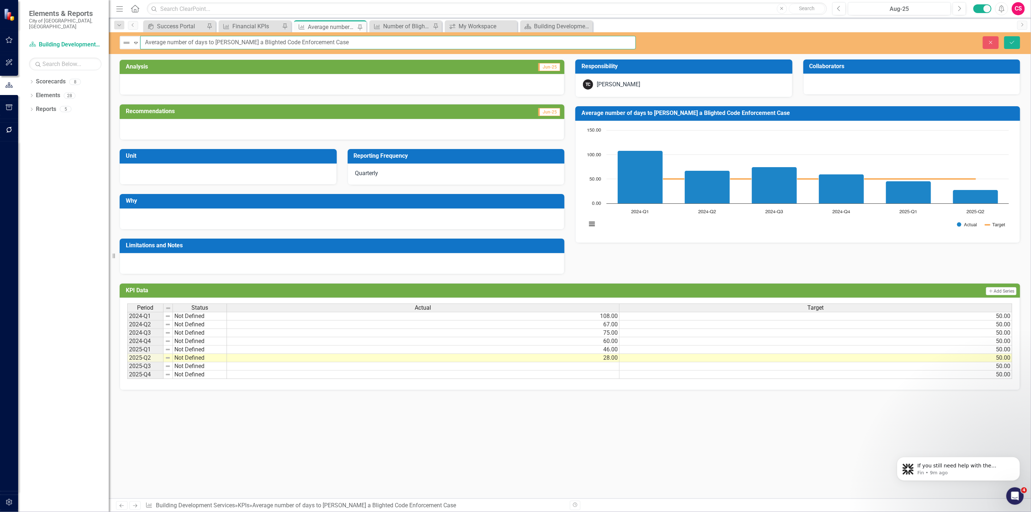
click at [374, 41] on input "Average number of days to [PERSON_NAME] a Blighted Code Enforcement Case" at bounding box center [388, 42] width 496 height 13
click at [994, 48] on button "Close" at bounding box center [991, 42] width 16 height 13
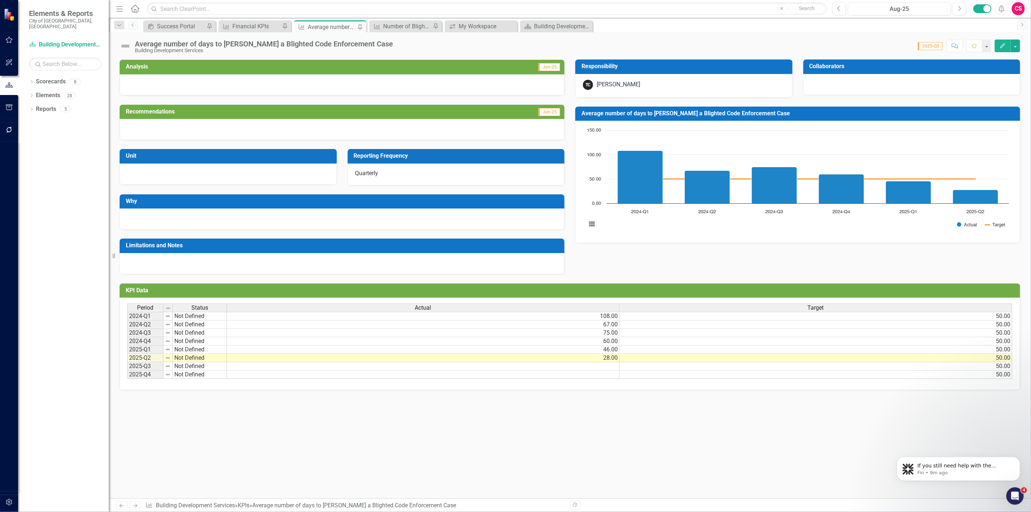
click at [397, 40] on div "Score: N/A 2025-Q2 Completed Comment Favorite Edit" at bounding box center [709, 46] width 624 height 12
click at [347, 45] on div "Average number of days to [PERSON_NAME] a Blighted Code Enforcement Case" at bounding box center [264, 44] width 258 height 8
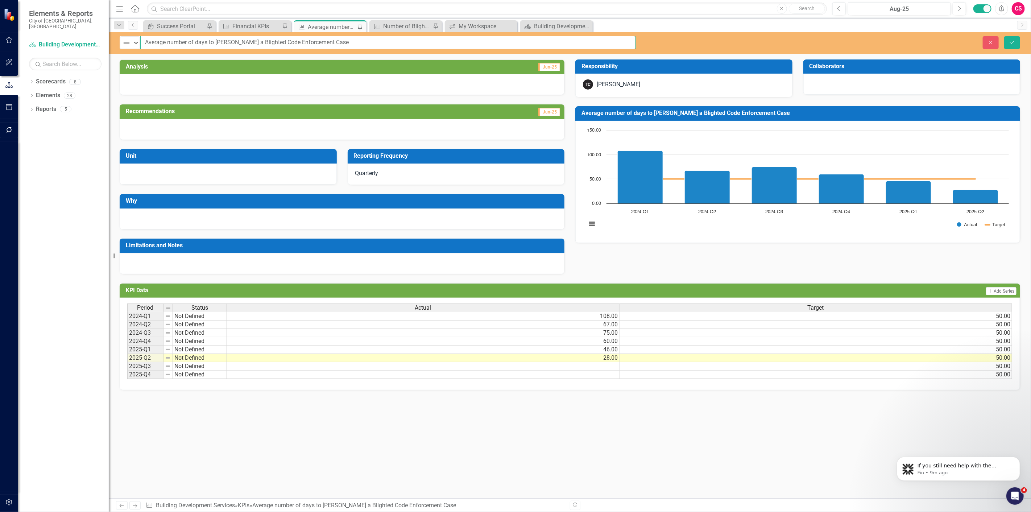
click at [369, 42] on input "Average number of days to [PERSON_NAME] a Blighted Code Enforcement Case" at bounding box center [388, 42] width 496 height 13
type input "Average number of days to [PERSON_NAME] a Blighted Code Enforcement Case"
click at [1011, 44] on icon "Save" at bounding box center [1012, 42] width 7 height 5
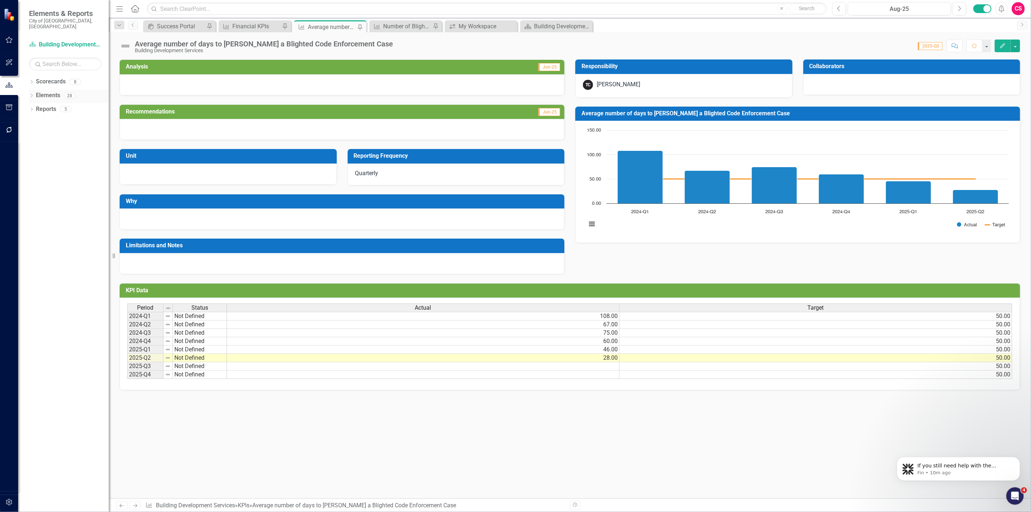
click at [45, 91] on link "Elements" at bounding box center [48, 95] width 24 height 8
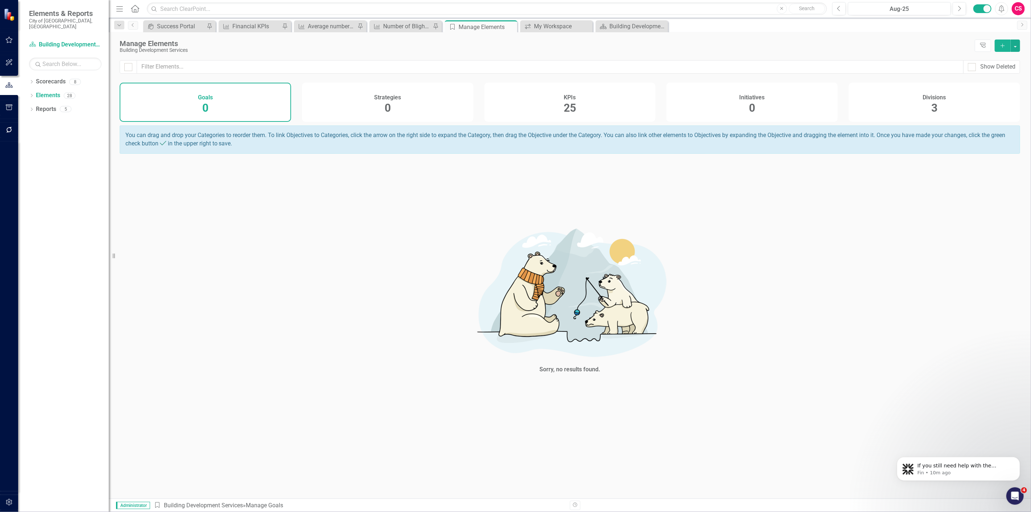
click at [614, 103] on div "KPIs 25" at bounding box center [570, 102] width 172 height 39
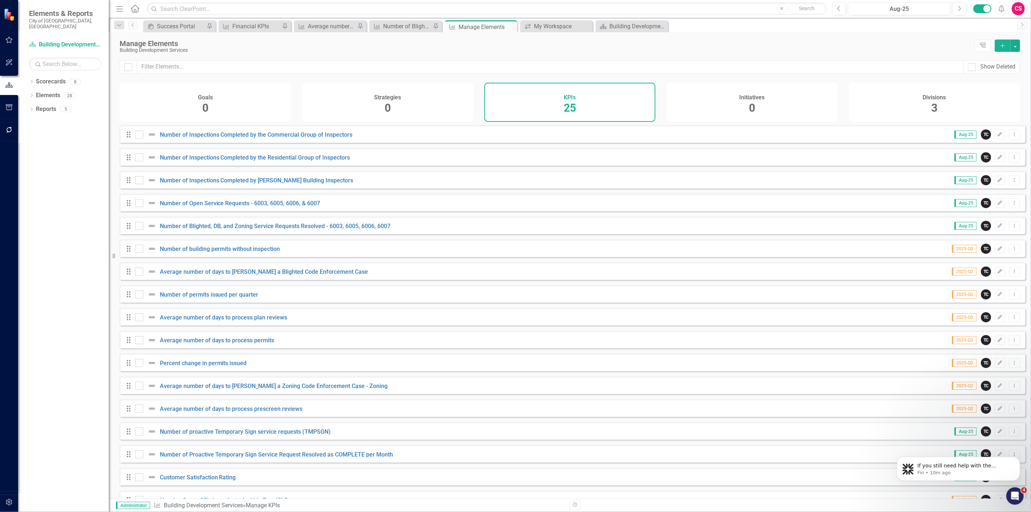
click at [1004, 46] on icon "Add" at bounding box center [1003, 45] width 7 height 5
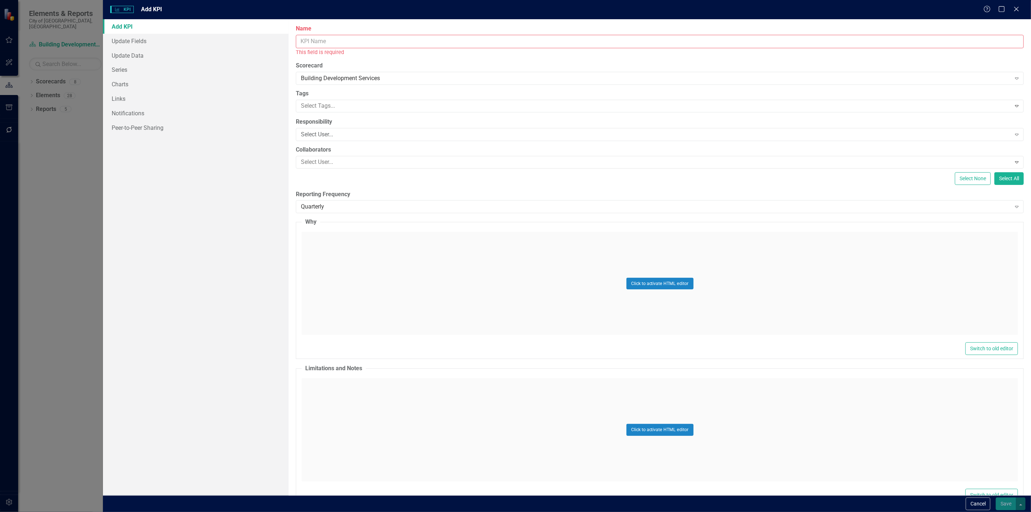
click at [387, 42] on input "Name" at bounding box center [660, 41] width 728 height 13
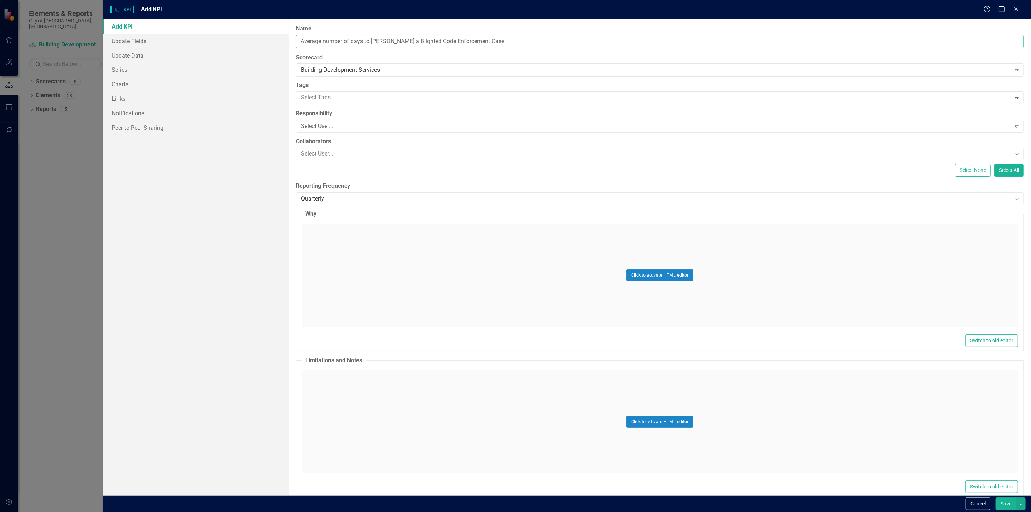
type input "Average number of days to [PERSON_NAME] a Blighted Code Enforcement Case"
click at [366, 179] on div "ClearPoint Can Do More! How ClearPoint Can Help Close Enterprise plans can auto…" at bounding box center [660, 257] width 743 height 476
click at [1001, 502] on button "Save" at bounding box center [1006, 503] width 20 height 13
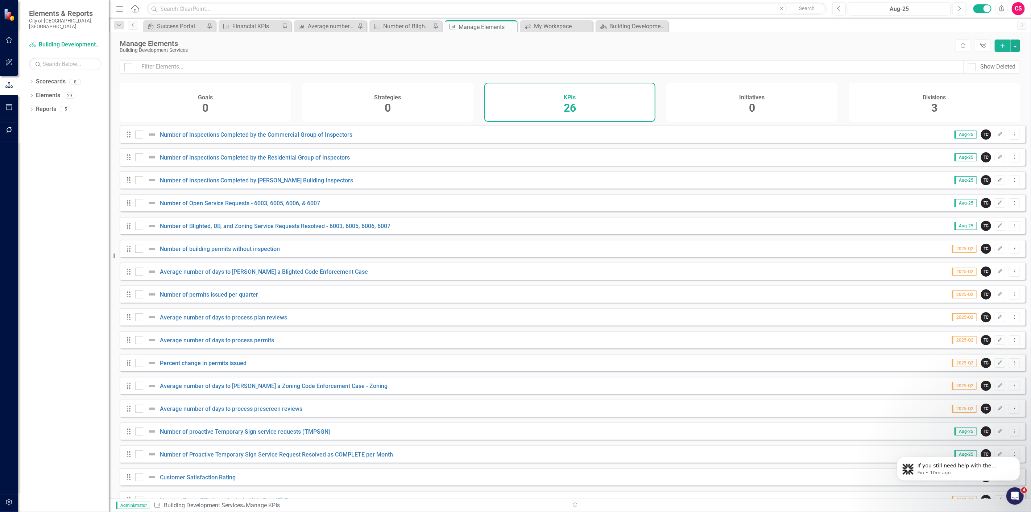
scroll to position [226, 0]
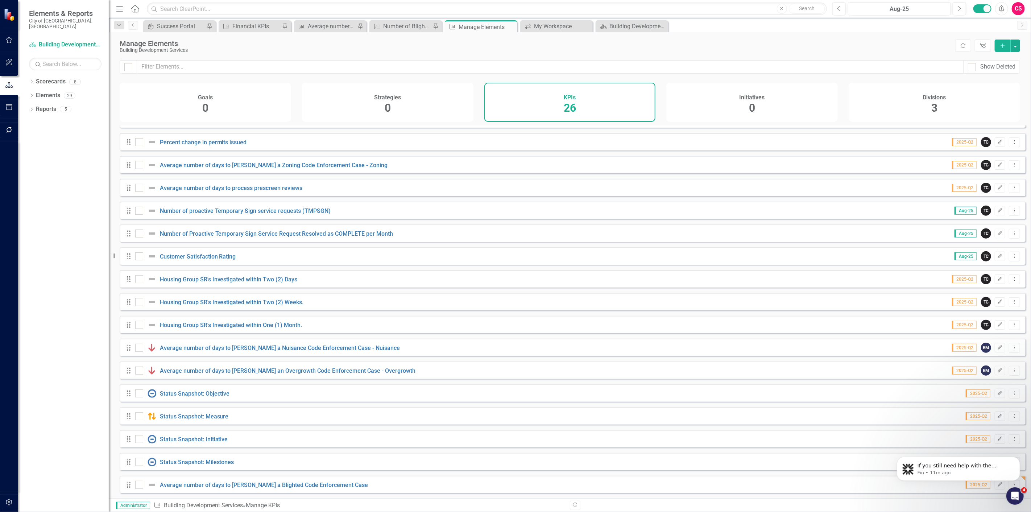
click at [249, 45] on div "Manage Elements" at bounding box center [536, 44] width 832 height 8
click at [1017, 461] on button "Dismiss notification" at bounding box center [1017, 458] width 9 height 9
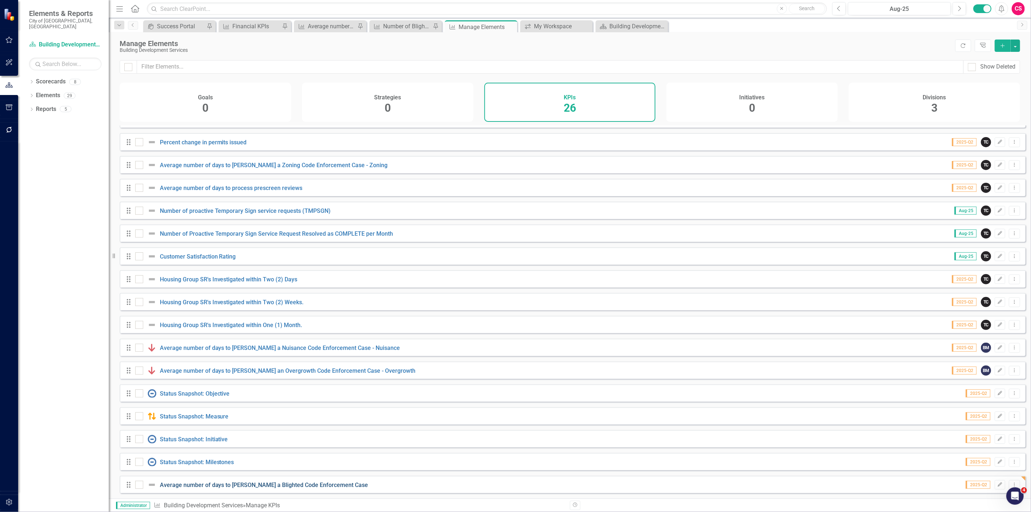
click at [305, 487] on link "Average number of days to [PERSON_NAME] a Blighted Code Enforcement Case" at bounding box center [264, 485] width 208 height 7
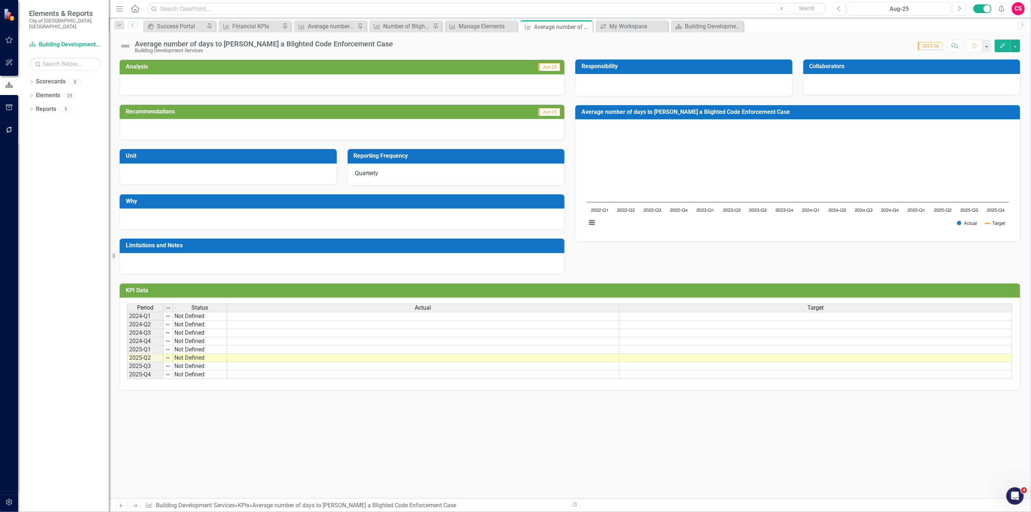
click at [10, 503] on icon "button" at bounding box center [9, 502] width 8 height 6
click at [57, 201] on link "Revision History" at bounding box center [65, 205] width 73 height 8
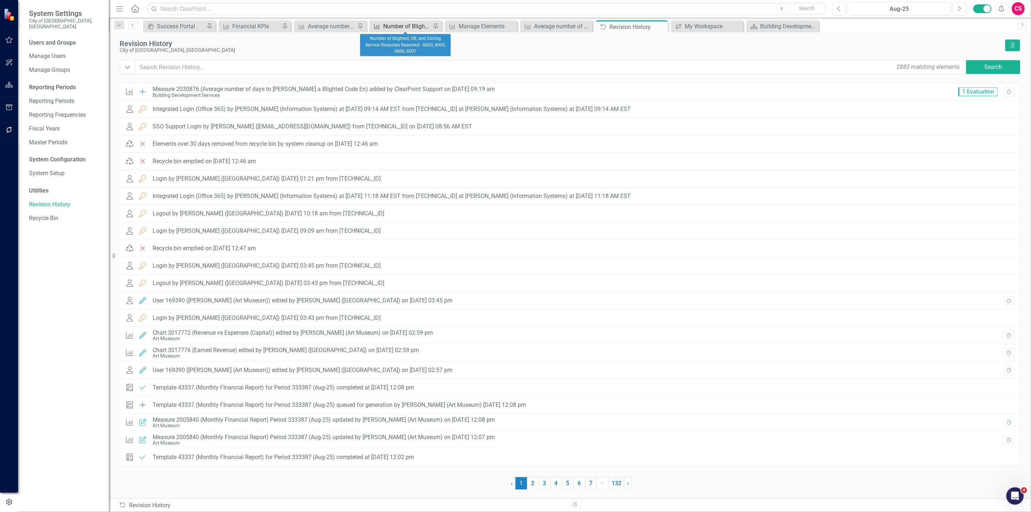
click at [405, 26] on div "Number of Blighted, DB, and Zoning Service Requests Resolved - 6003, 6005, 6006…" at bounding box center [407, 26] width 48 height 9
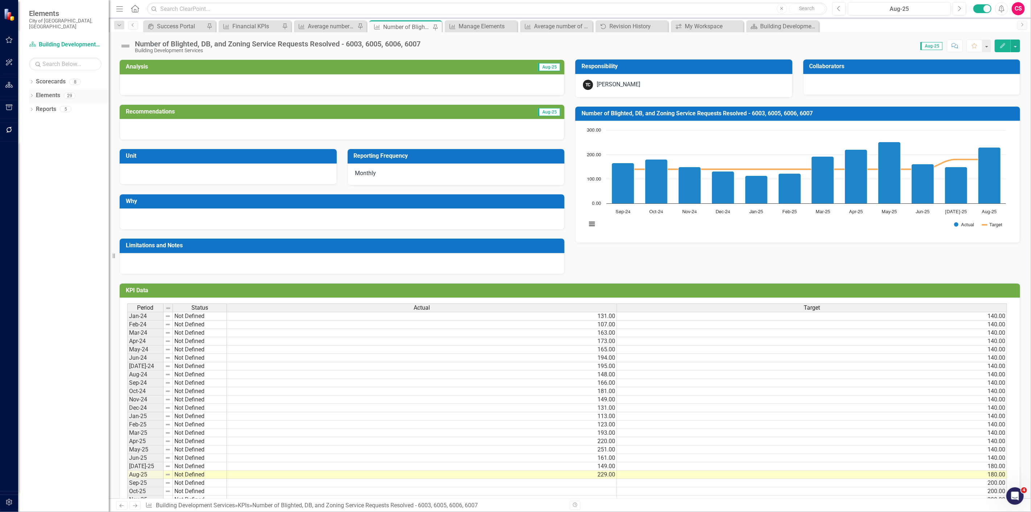
click at [47, 91] on link "Elements" at bounding box center [48, 95] width 24 height 8
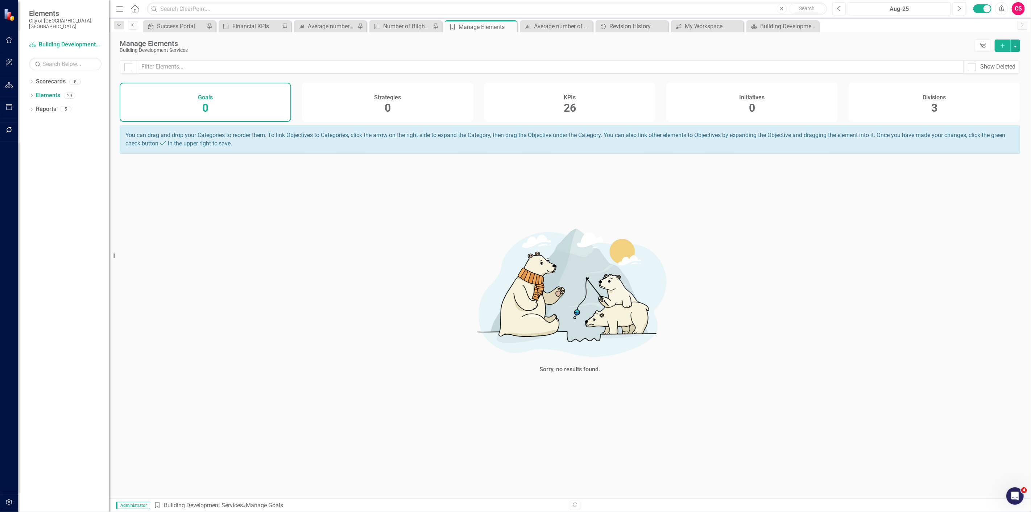
click at [584, 118] on div "KPIs 26" at bounding box center [570, 102] width 172 height 39
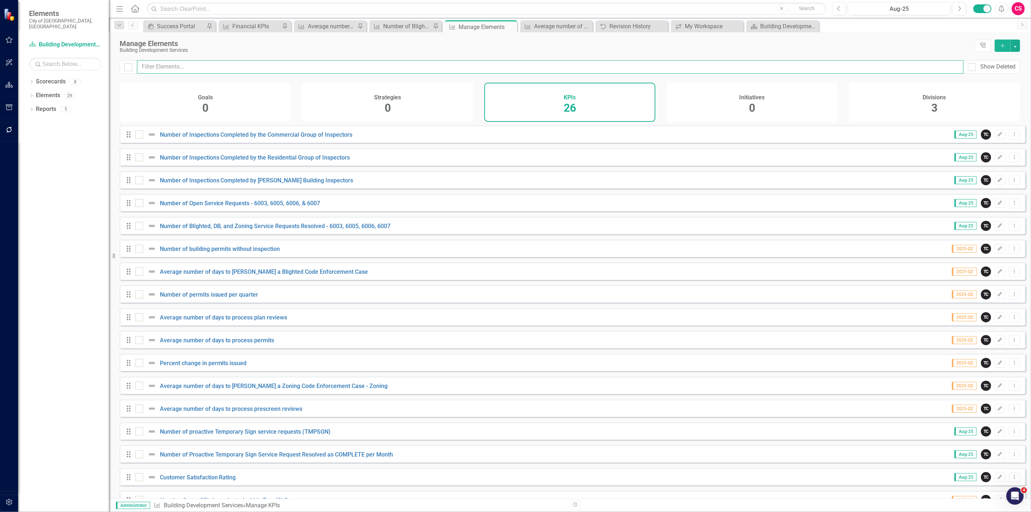
click at [310, 69] on input "text" at bounding box center [550, 66] width 827 height 13
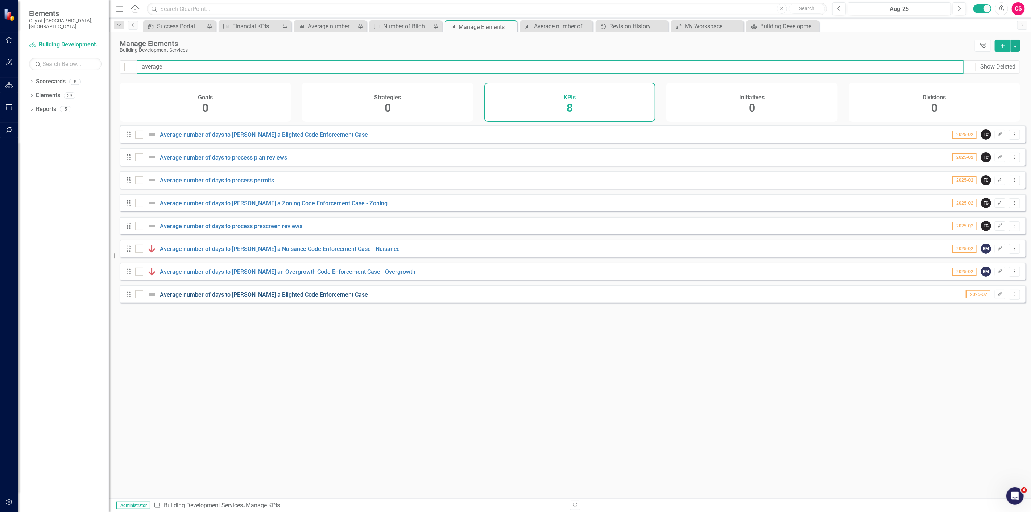
type input "average"
click at [231, 297] on link "Average number of days to [PERSON_NAME] a Blighted Code Enforcement Case" at bounding box center [264, 294] width 208 height 7
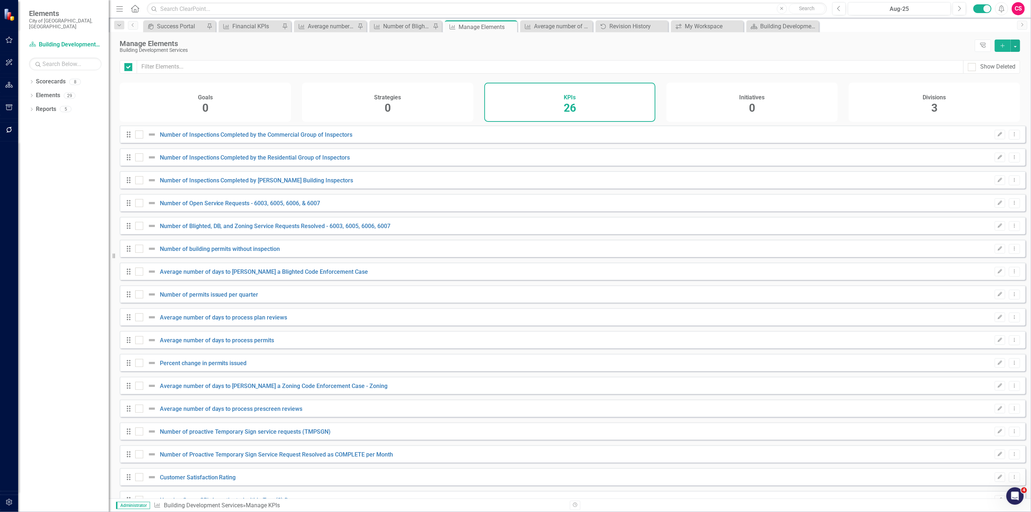
checkbox input "false"
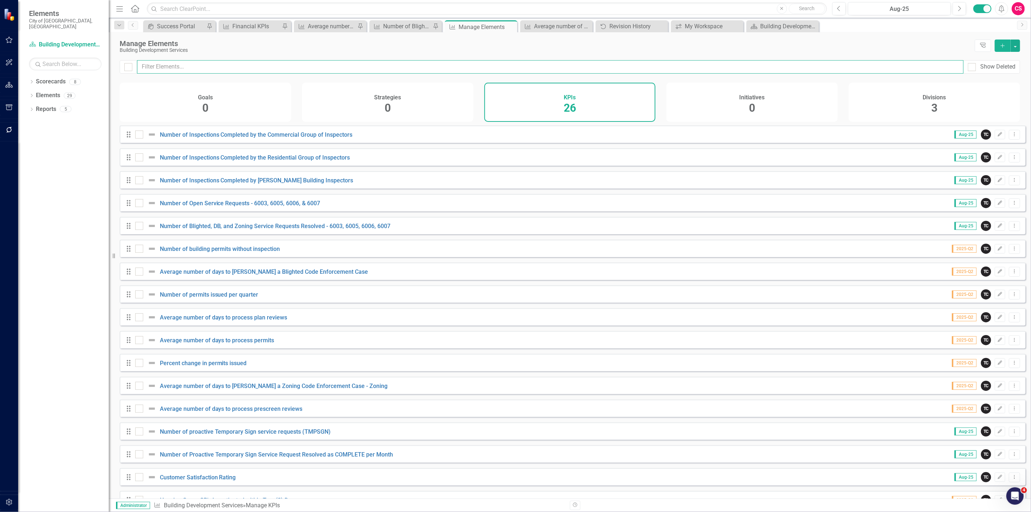
click at [199, 67] on input "text" at bounding box center [550, 66] width 827 height 13
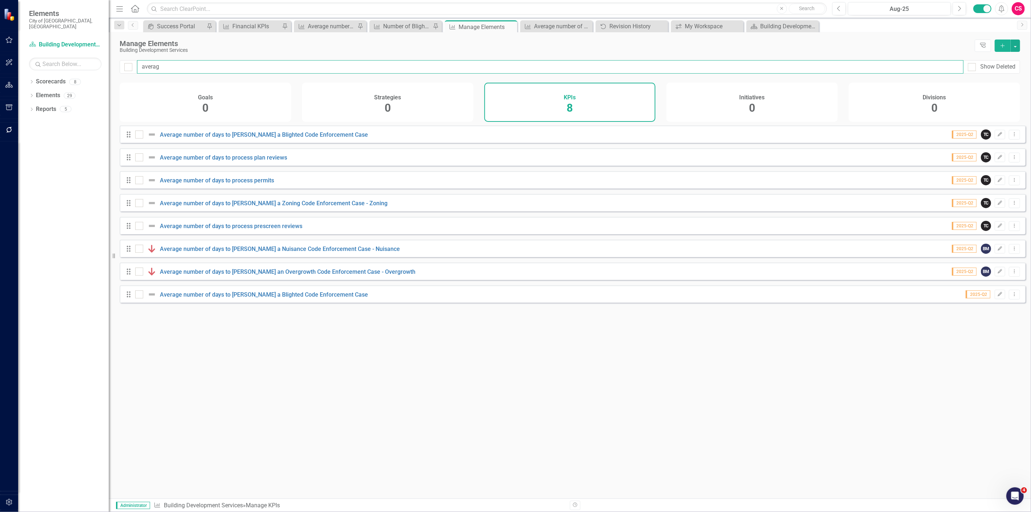
type input "average"
drag, startPoint x: 178, startPoint y: 68, endPoint x: 71, endPoint y: 64, distance: 107.0
click at [71, 64] on div "Elements City of [GEOGRAPHIC_DATA], [GEOGRAPHIC_DATA] Scorecard Building Develo…" at bounding box center [515, 256] width 1031 height 512
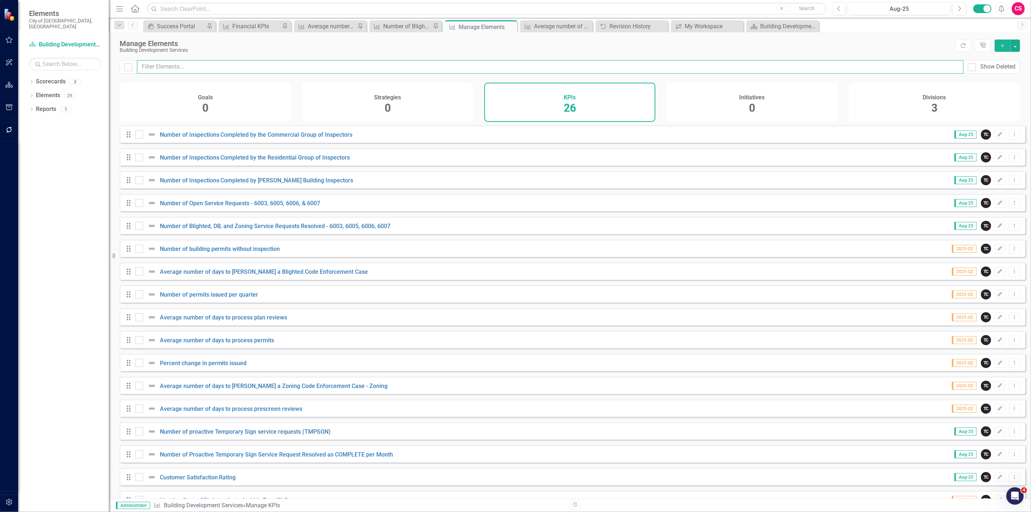
scroll to position [226, 0]
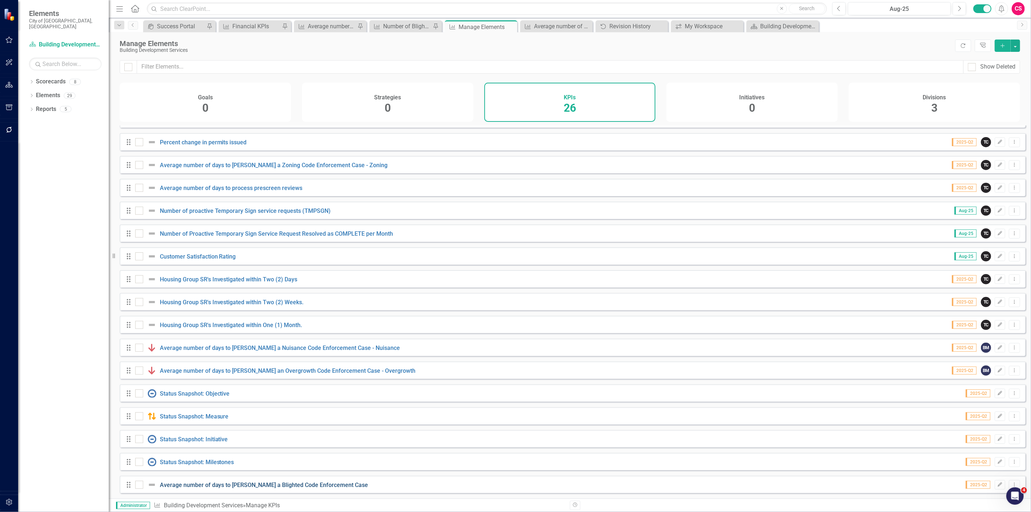
click at [189, 485] on link "Average number of days to [PERSON_NAME] a Blighted Code Enforcement Case" at bounding box center [264, 485] width 208 height 7
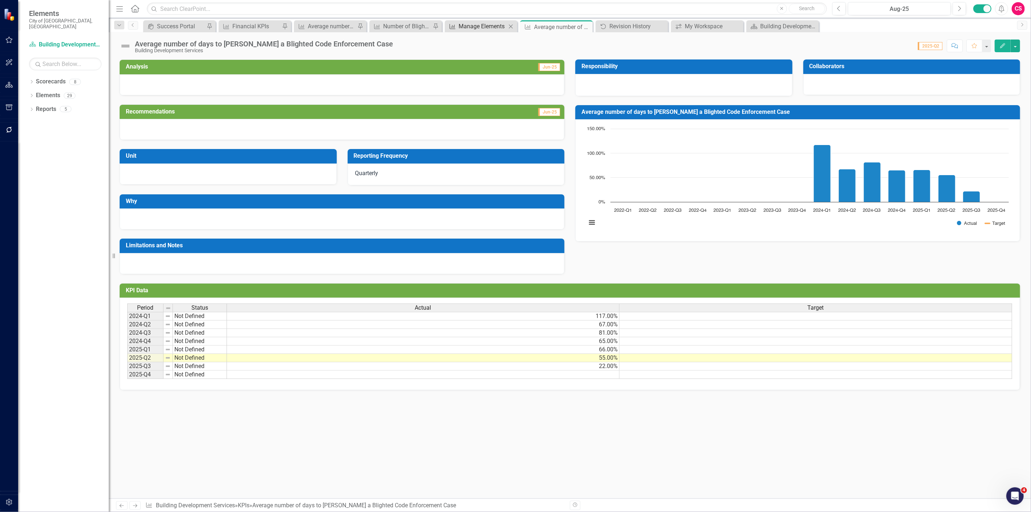
click at [464, 23] on div "Manage Elements" at bounding box center [483, 26] width 48 height 9
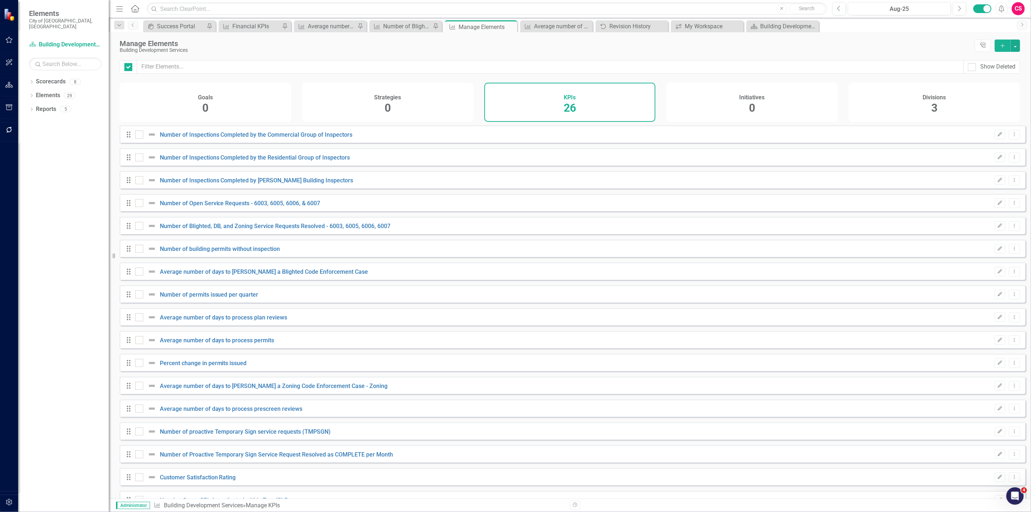
checkbox input "false"
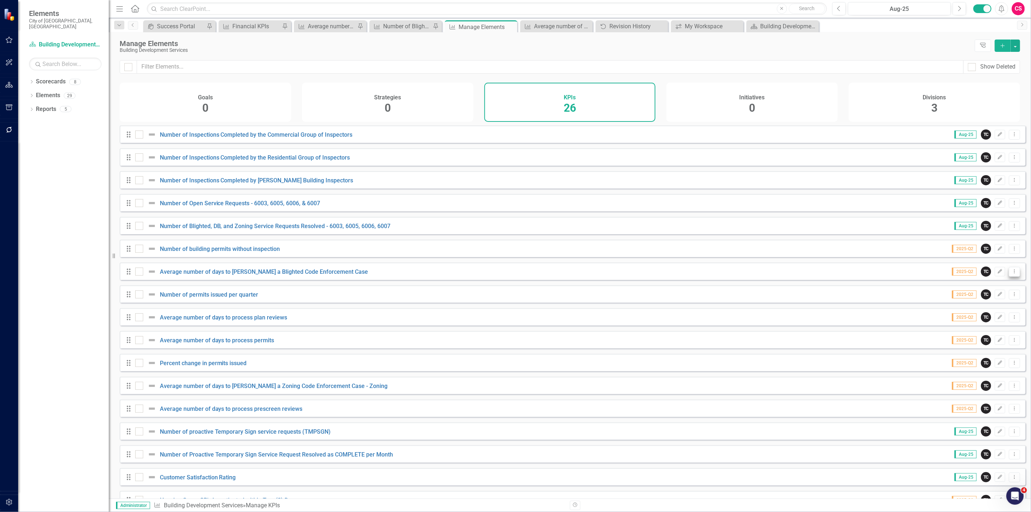
click at [1012, 274] on icon "Dropdown Menu" at bounding box center [1015, 271] width 6 height 5
click at [980, 327] on link "Trash Delete KPI" at bounding box center [986, 328] width 57 height 13
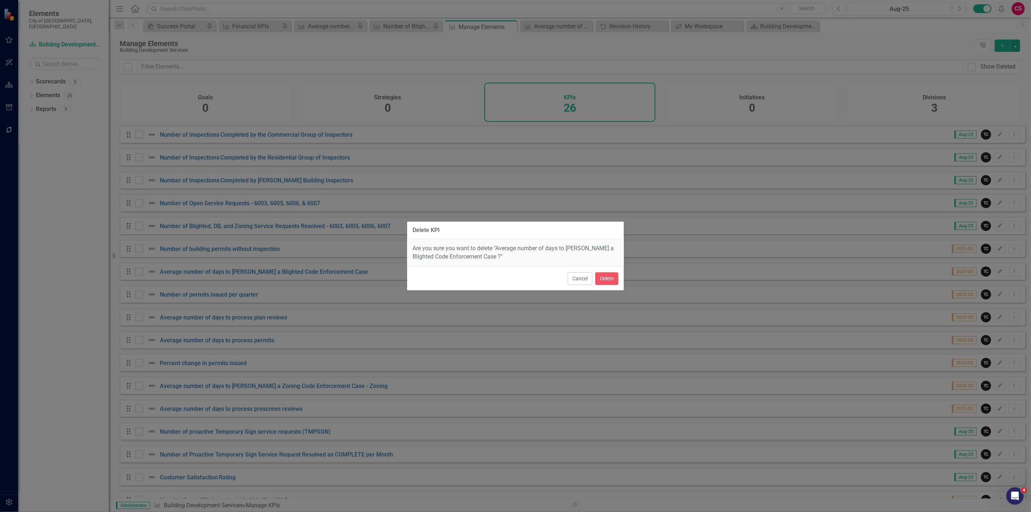
click at [620, 281] on div "Cancel Delete" at bounding box center [515, 279] width 217 height 24
click at [614, 280] on button "Delete" at bounding box center [606, 278] width 23 height 13
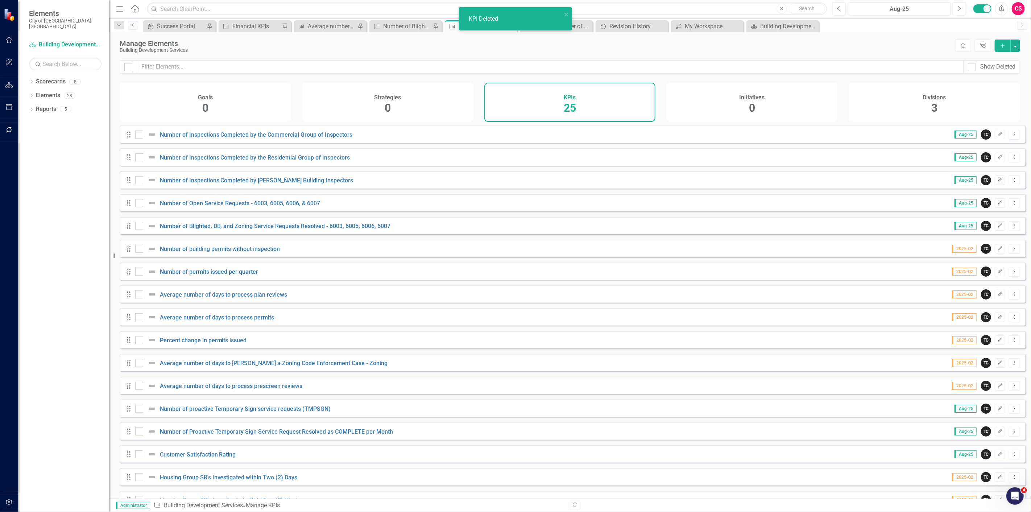
scroll to position [203, 0]
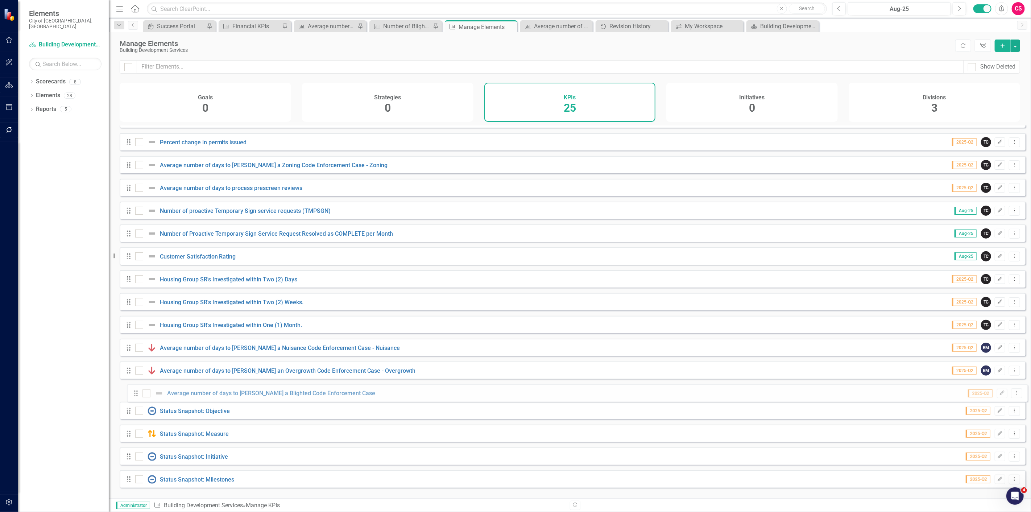
drag, startPoint x: 125, startPoint y: 484, endPoint x: 133, endPoint y: 392, distance: 92.0
click at [133, 392] on div "Drag Number of Inspections Completed by the Commercial Group of Inspectors Aug-…" at bounding box center [573, 210] width 906 height 566
click at [1000, 394] on button "Edit" at bounding box center [1000, 393] width 11 height 9
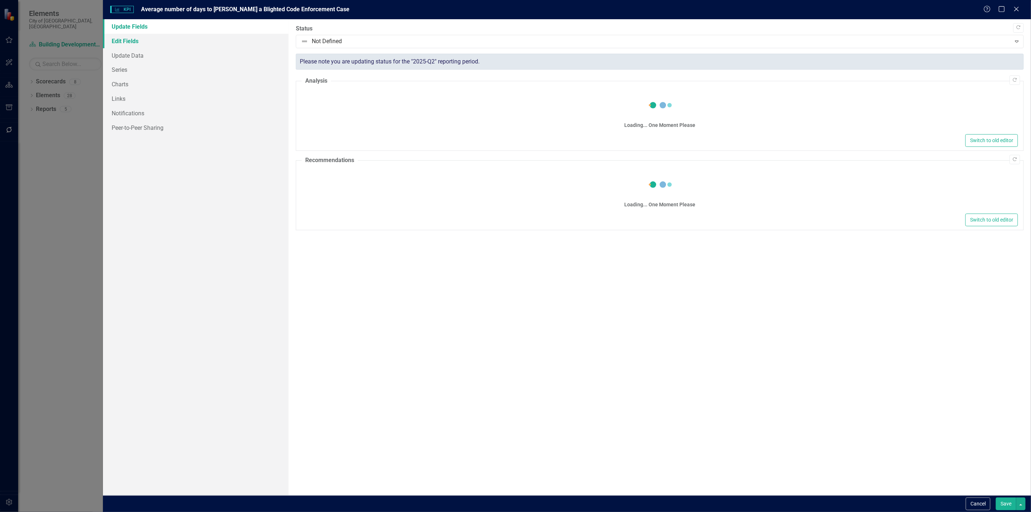
click at [222, 41] on link "Edit Fields" at bounding box center [196, 41] width 186 height 15
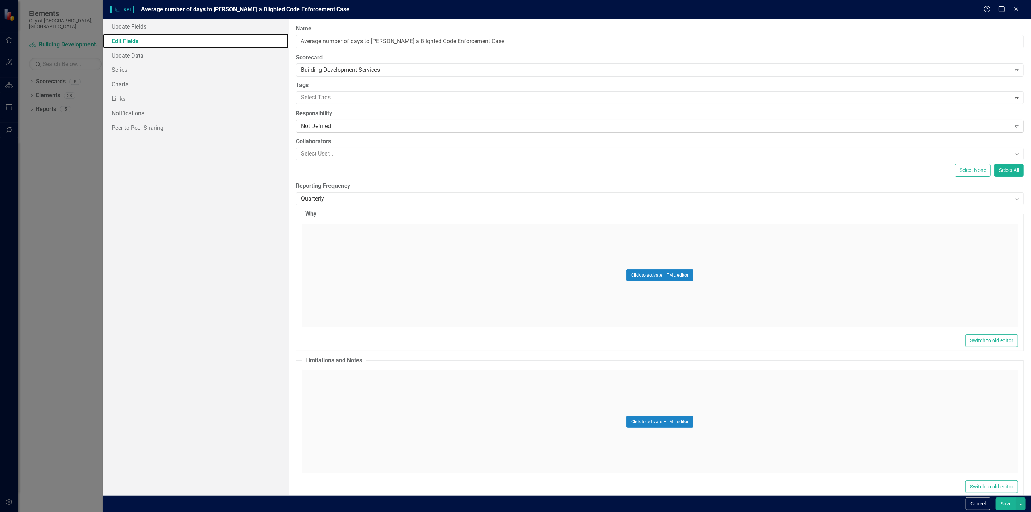
scroll to position [0, 0]
click at [322, 124] on div "Not Defined" at bounding box center [656, 126] width 710 height 8
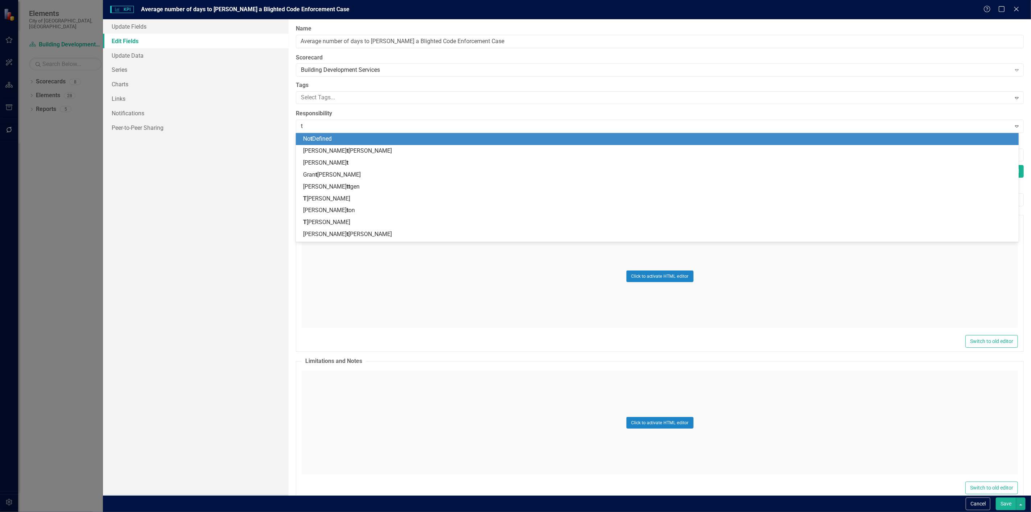
type input "tr"
click at [319, 143] on div "Tr avis Campbell" at bounding box center [658, 139] width 711 height 8
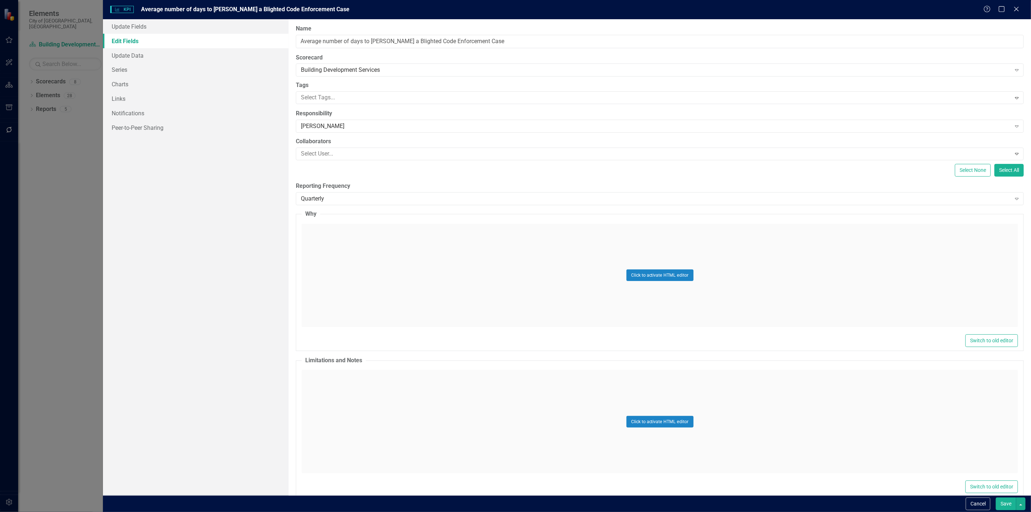
click at [1001, 500] on button "Save" at bounding box center [1006, 503] width 20 height 13
